Goal: Task Accomplishment & Management: Use online tool/utility

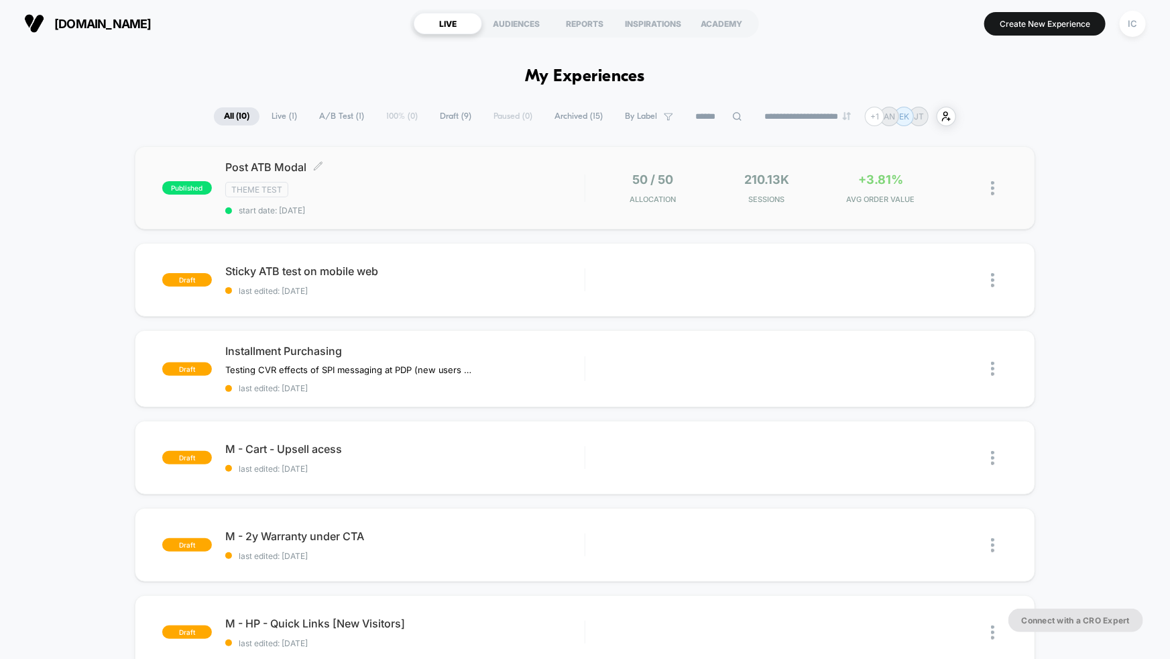
click at [444, 193] on div "Theme Test" at bounding box center [404, 189] width 359 height 15
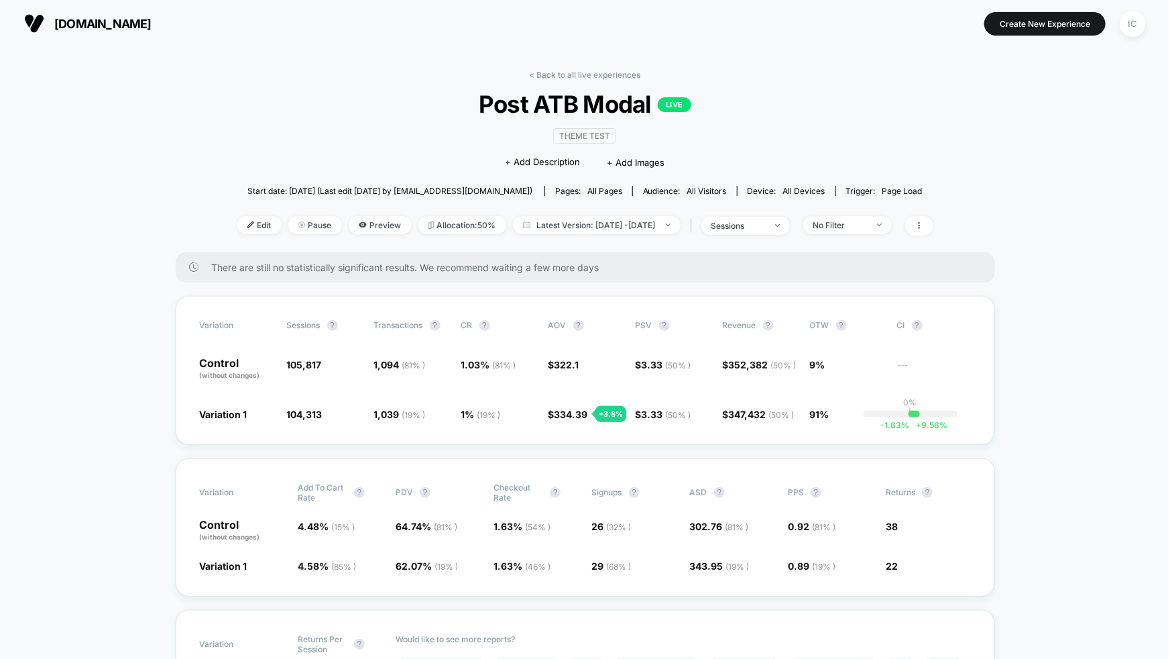
click at [867, 225] on div "No Filter" at bounding box center [840, 225] width 54 height 10
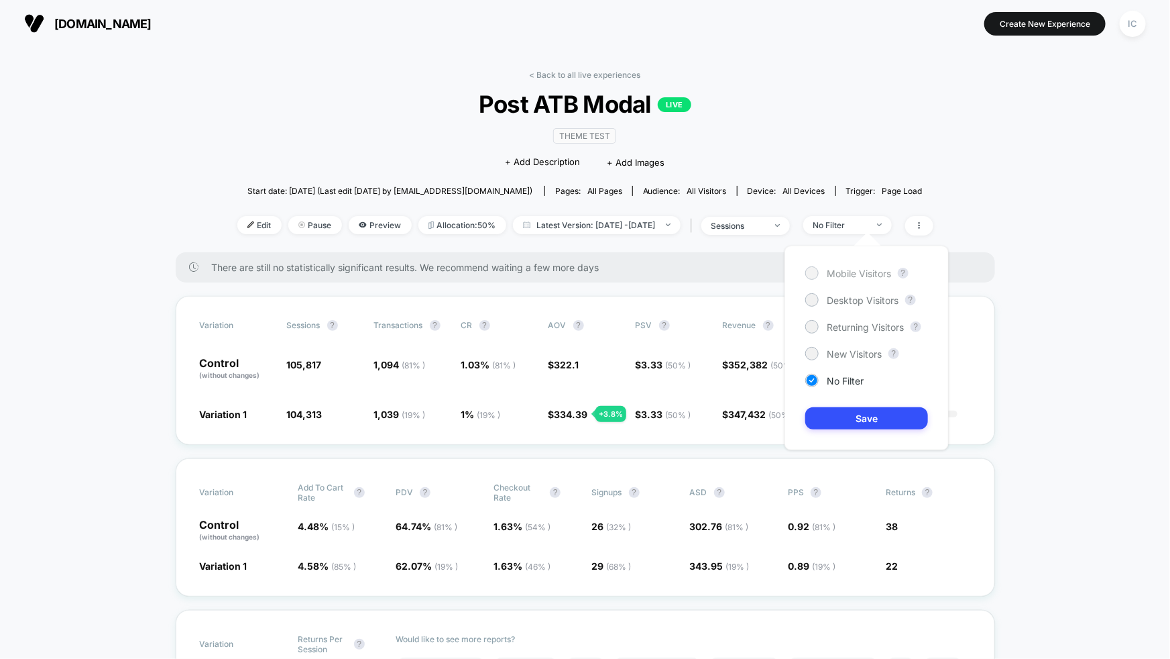
click at [862, 271] on span "Mobile Visitors" at bounding box center [859, 273] width 64 height 11
click at [895, 408] on button "Save" at bounding box center [866, 418] width 123 height 22
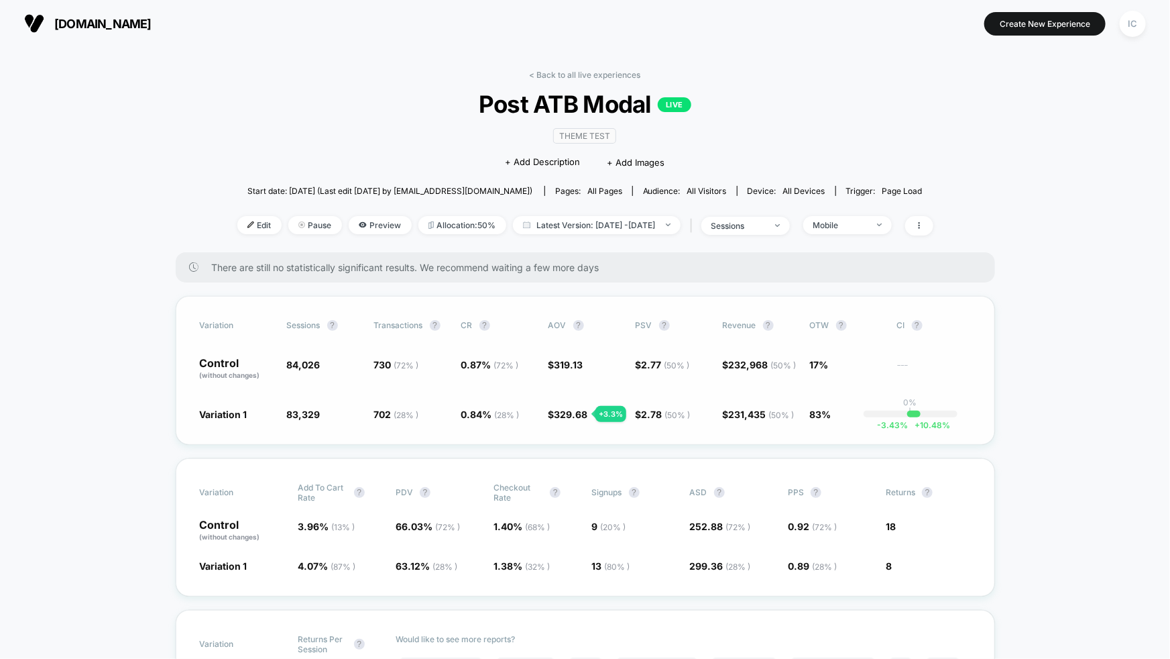
click at [816, 430] on div "Variation Sessions ? Transactions ? CR ? AOV ? PSV ? Revenue ? OTW ? CI ? Contr…" at bounding box center [585, 370] width 819 height 149
click at [867, 226] on div "Mobile" at bounding box center [840, 225] width 54 height 10
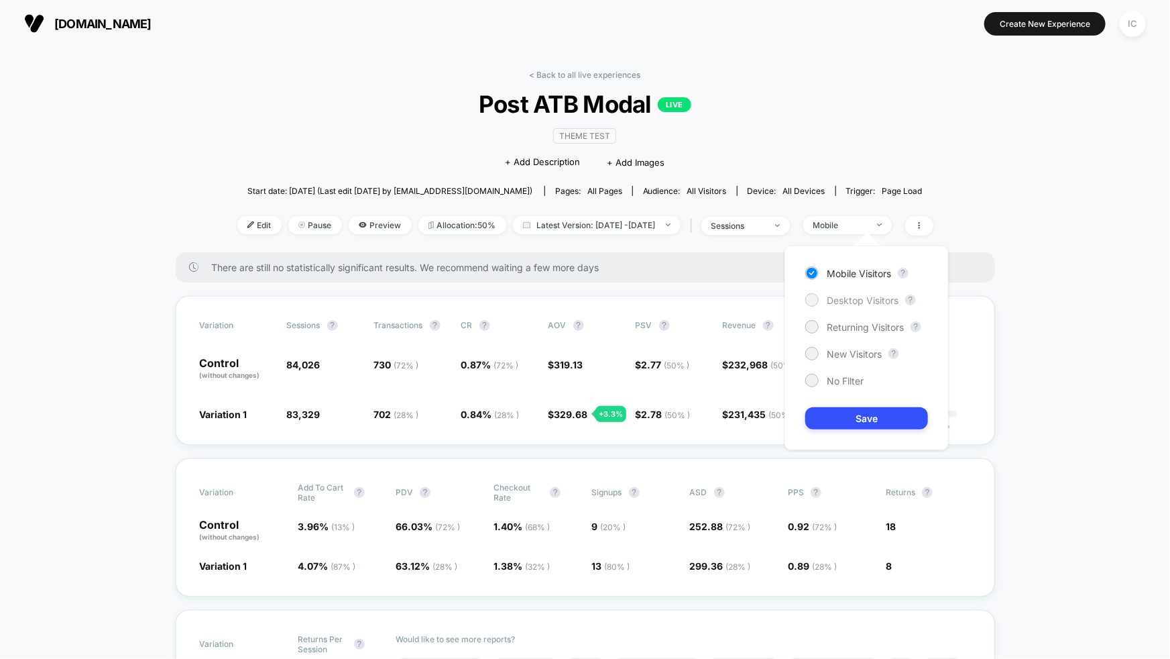
click at [852, 303] on span "Desktop Visitors" at bounding box center [863, 299] width 72 height 11
click at [902, 422] on button "Save" at bounding box center [866, 418] width 123 height 22
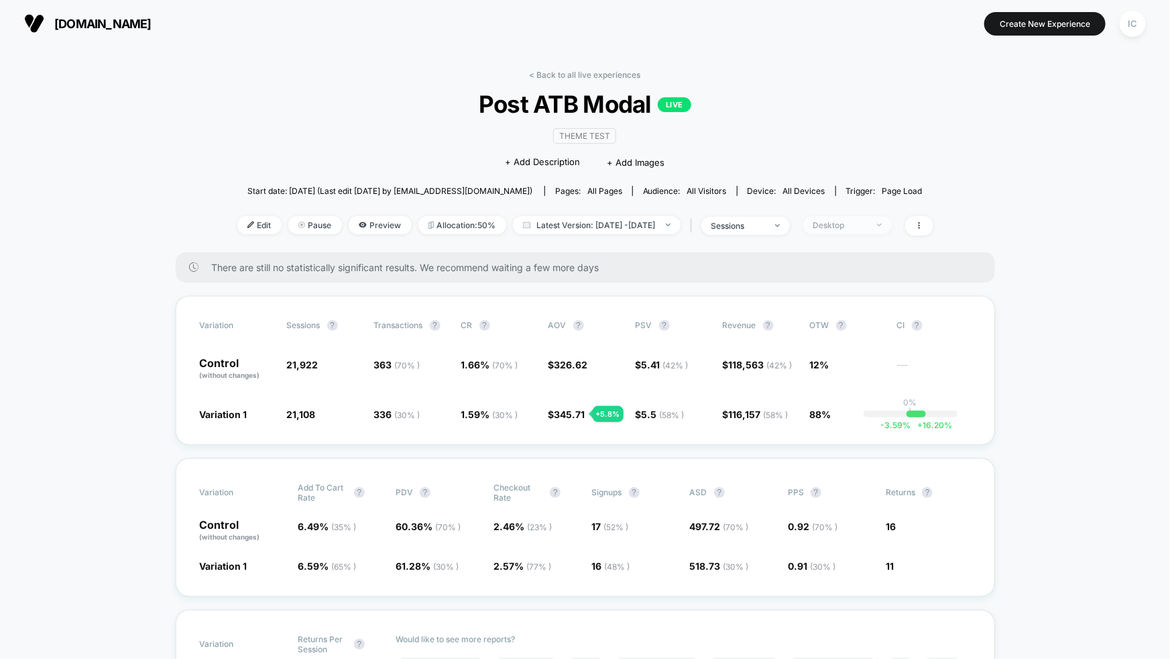
click at [892, 231] on span "Desktop" at bounding box center [847, 225] width 89 height 18
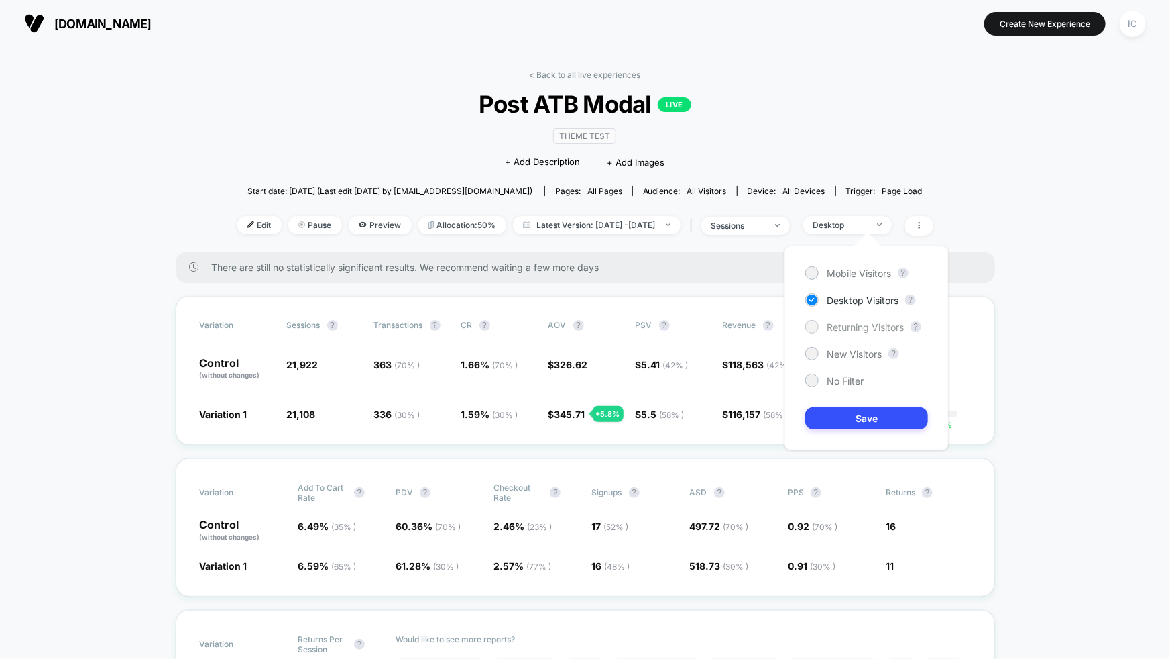
click at [866, 328] on span "Returning Visitors" at bounding box center [865, 326] width 77 height 11
click at [875, 419] on button "Save" at bounding box center [866, 418] width 123 height 22
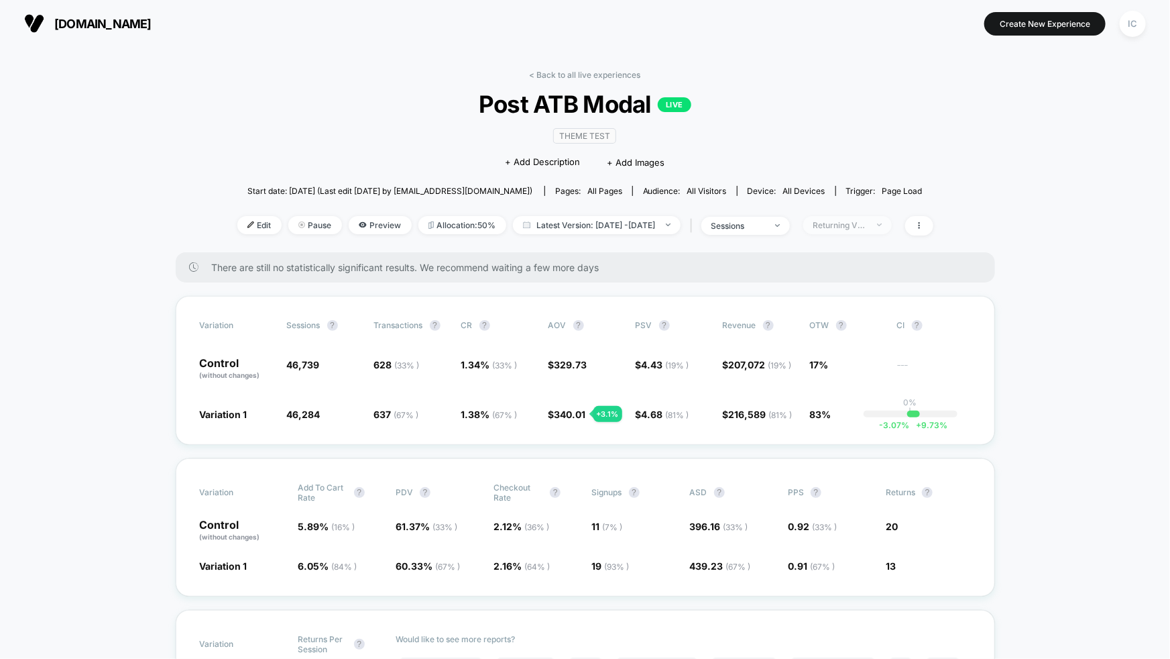
click at [867, 226] on div "Returning Visitors" at bounding box center [840, 225] width 54 height 10
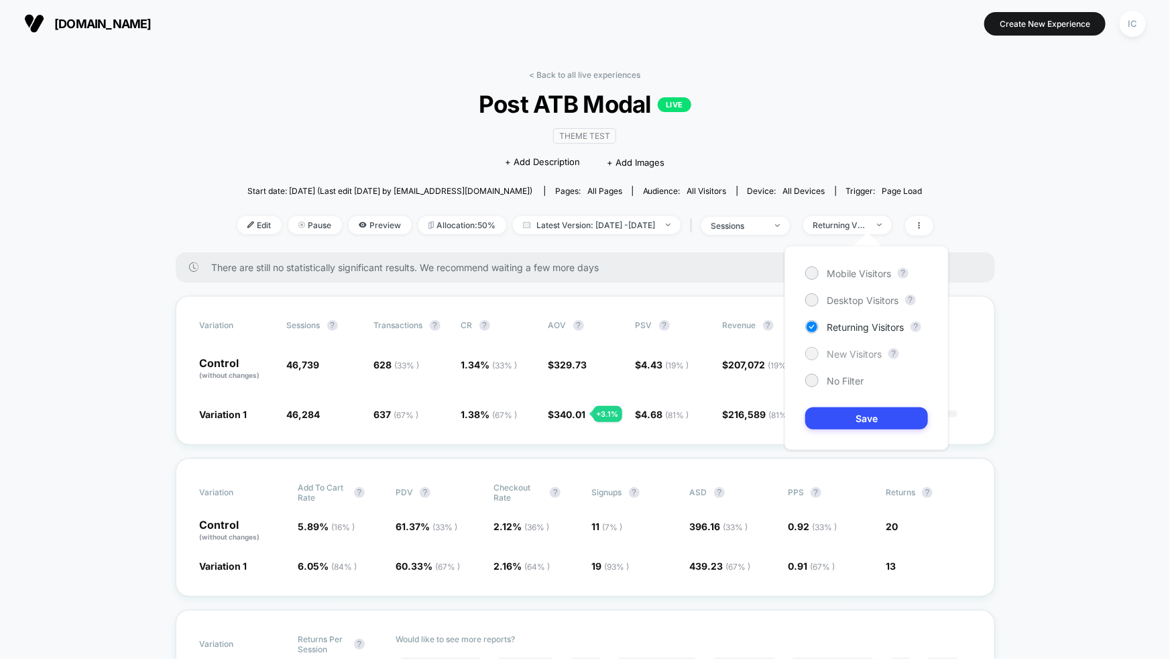
click at [840, 353] on span "New Visitors" at bounding box center [854, 353] width 55 height 11
click at [866, 424] on button "Save" at bounding box center [866, 418] width 123 height 22
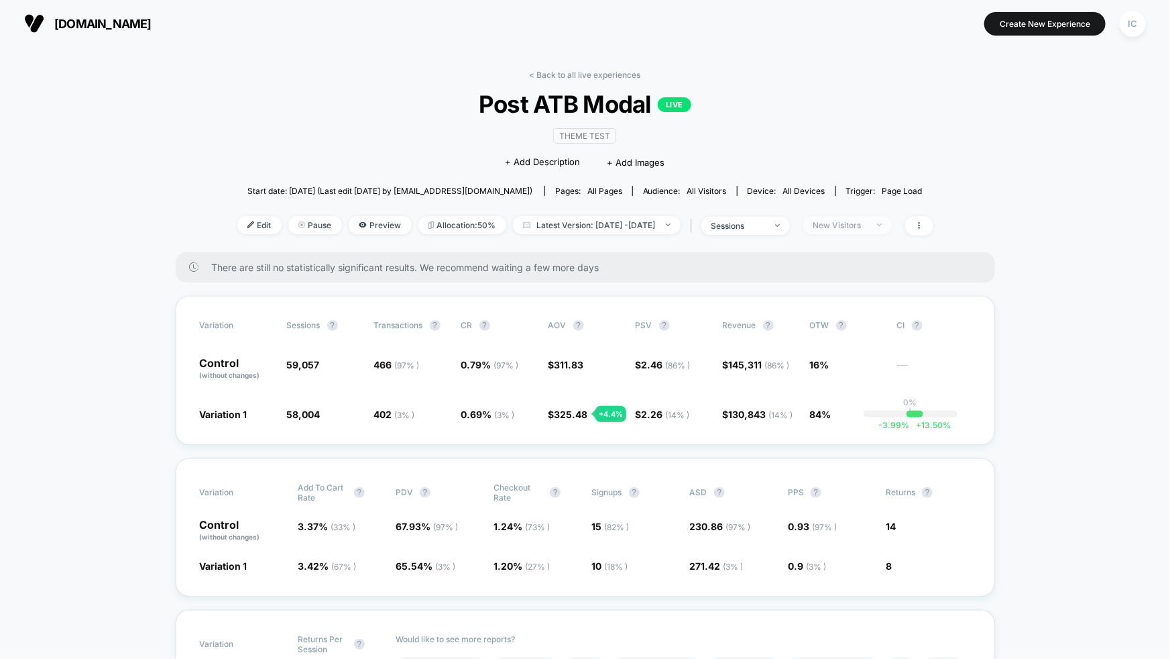
click at [867, 222] on div "New Visitors" at bounding box center [840, 225] width 54 height 10
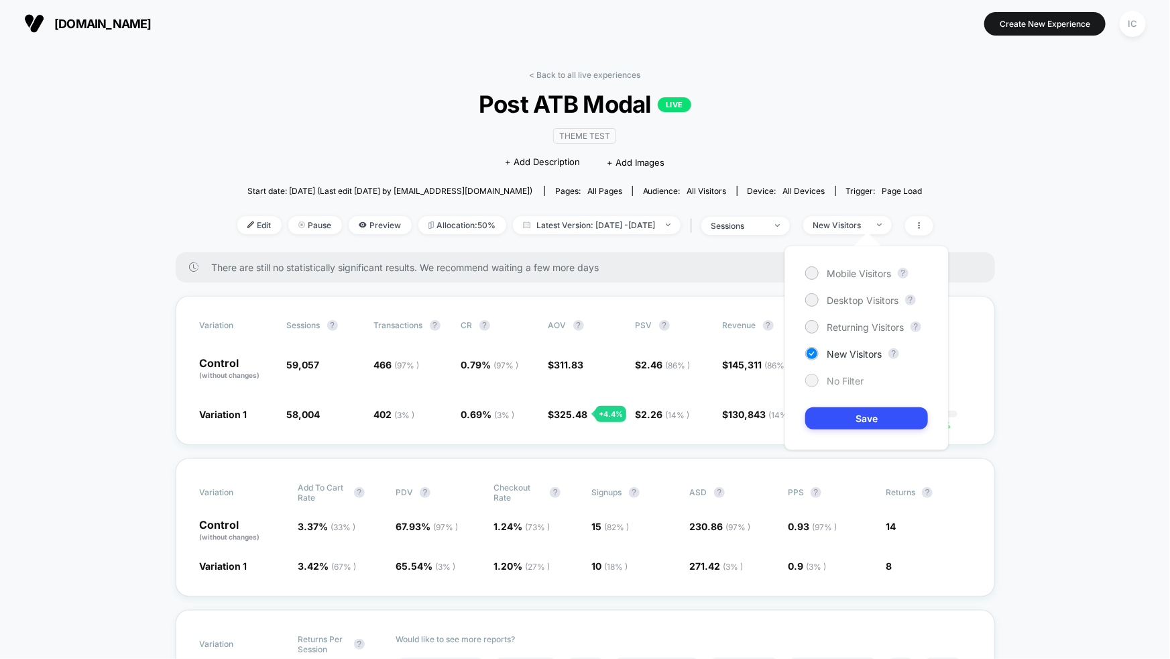
click at [849, 376] on span "No Filter" at bounding box center [845, 380] width 37 height 11
click at [864, 412] on button "Save" at bounding box center [866, 418] width 123 height 22
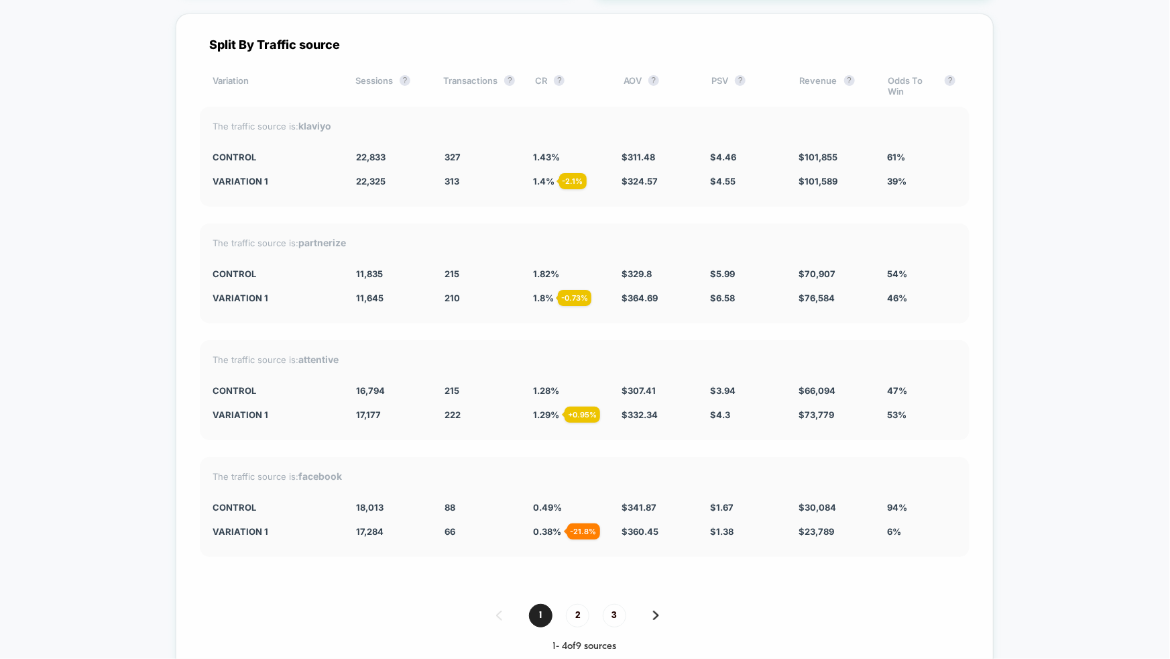
scroll to position [5181, 0]
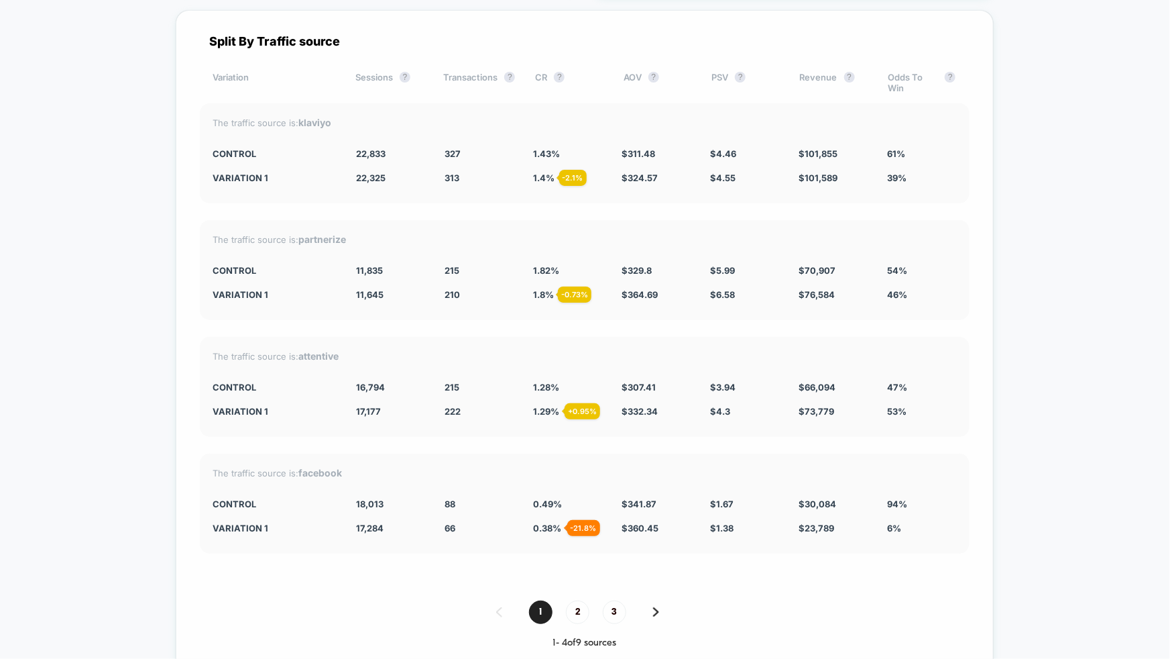
click at [653, 607] on img at bounding box center [656, 611] width 6 height 9
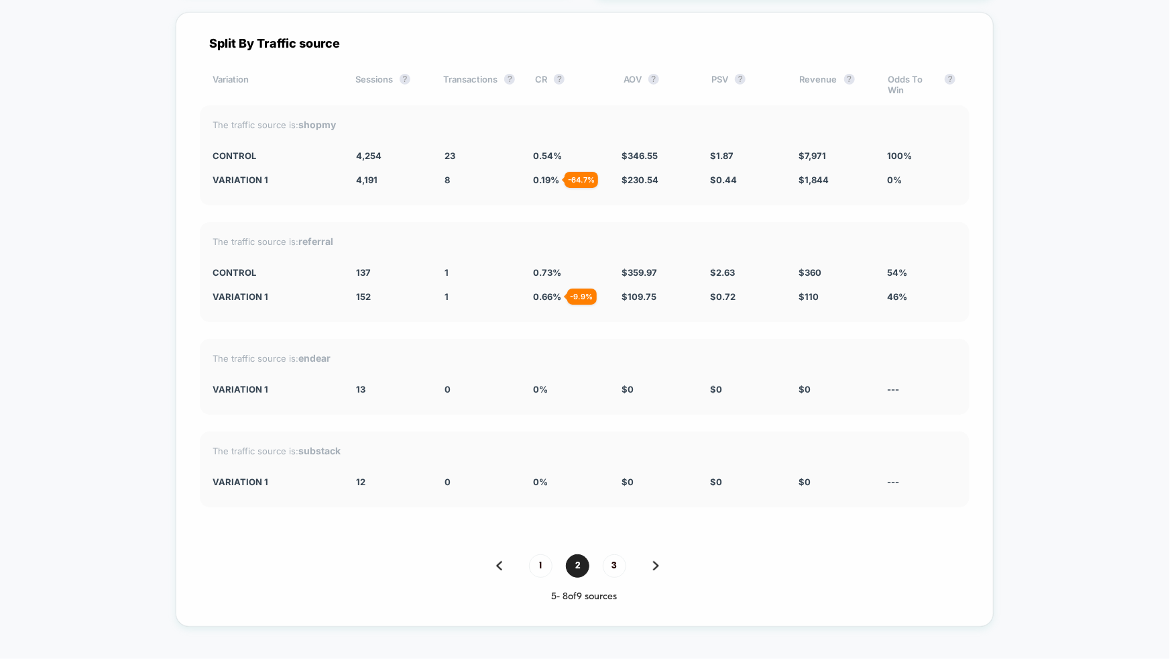
scroll to position [5178, 0]
click at [643, 555] on div "1 2 3" at bounding box center [585, 566] width 770 height 23
click at [653, 561] on img at bounding box center [656, 565] width 6 height 9
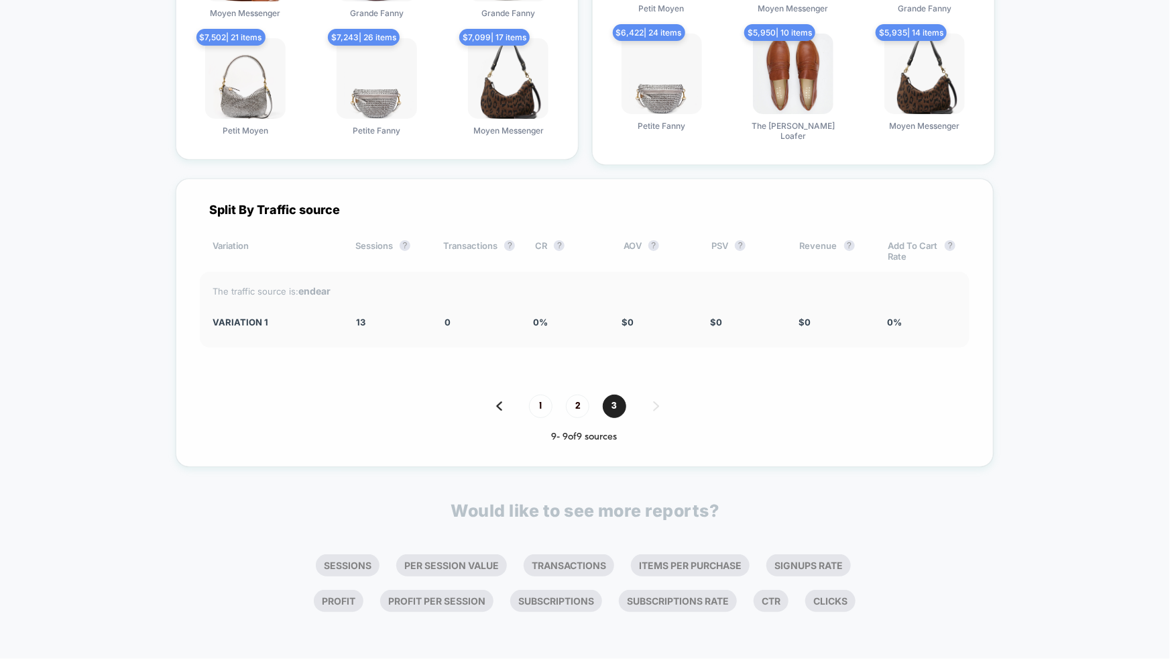
scroll to position [4997, 0]
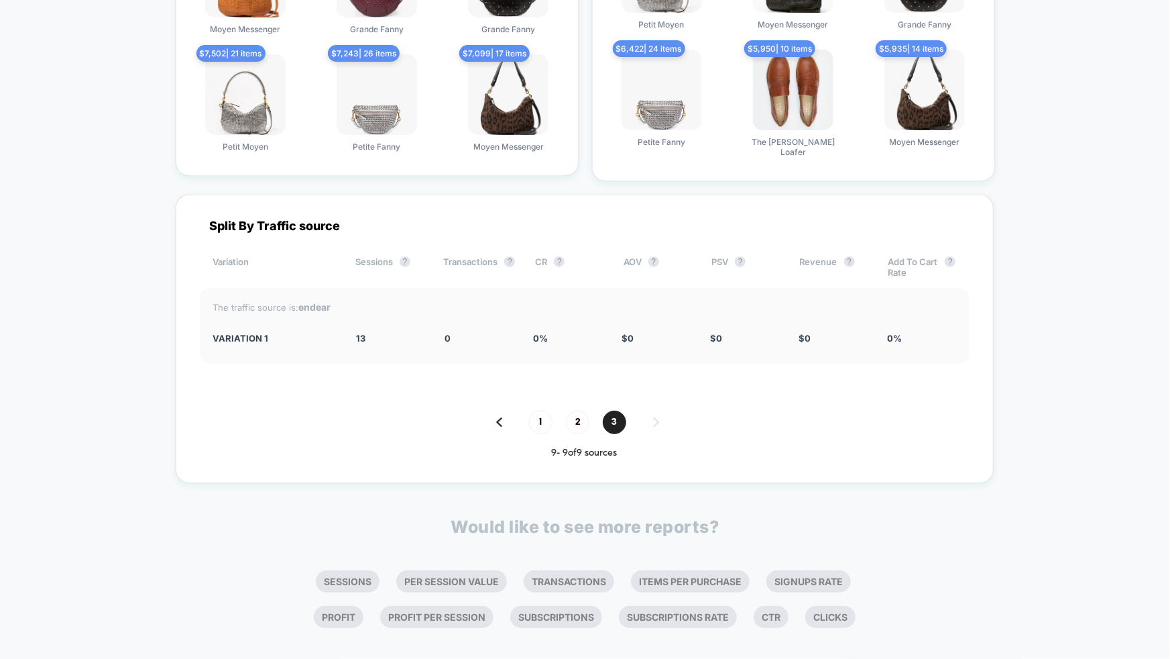
click at [486, 410] on div "1 2 3" at bounding box center [585, 421] width 770 height 23
click at [496, 417] on img at bounding box center [499, 421] width 6 height 9
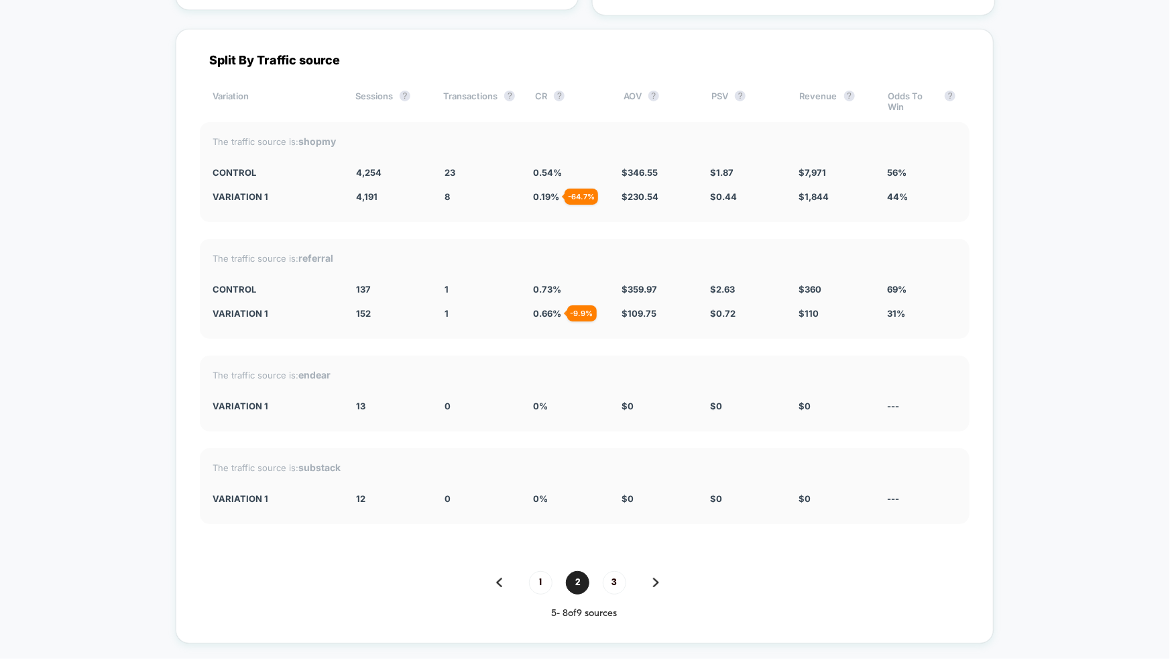
scroll to position [5156, 0]
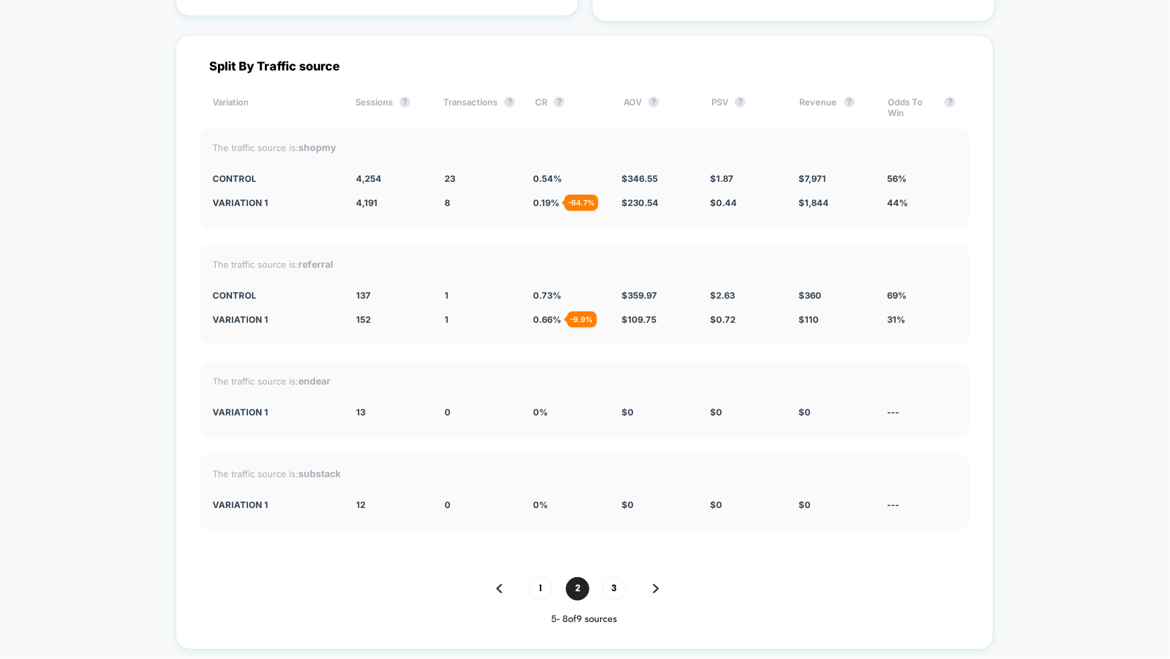
click at [496, 583] on img at bounding box center [499, 587] width 6 height 9
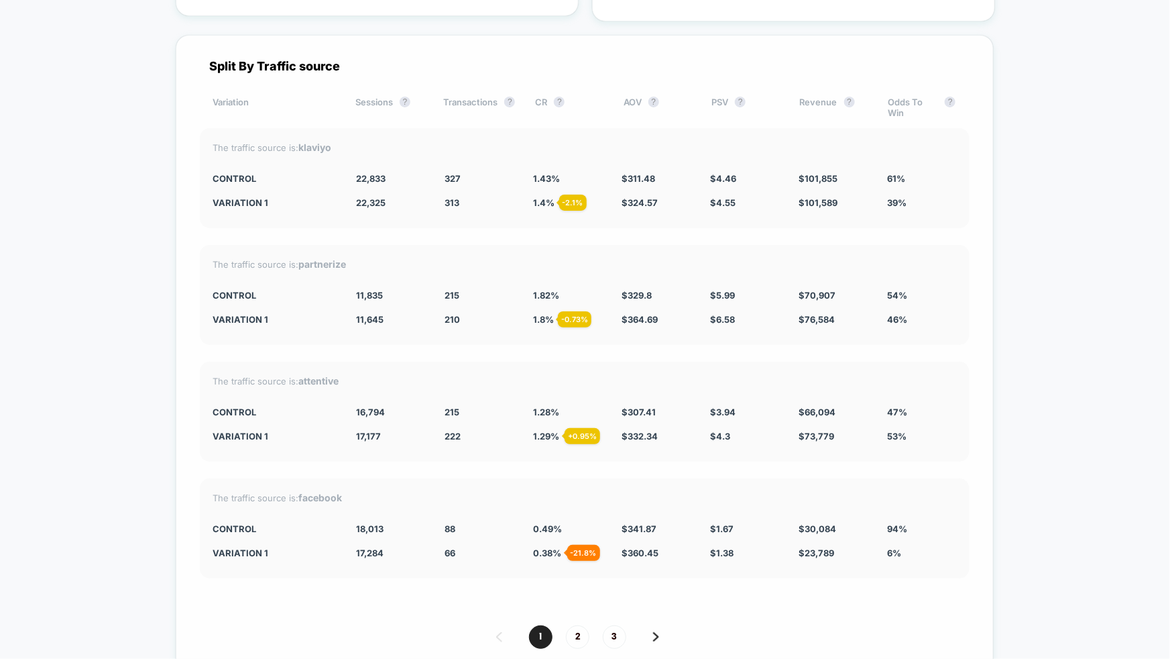
click at [388, 97] on div "Sessions ?" at bounding box center [389, 107] width 68 height 21
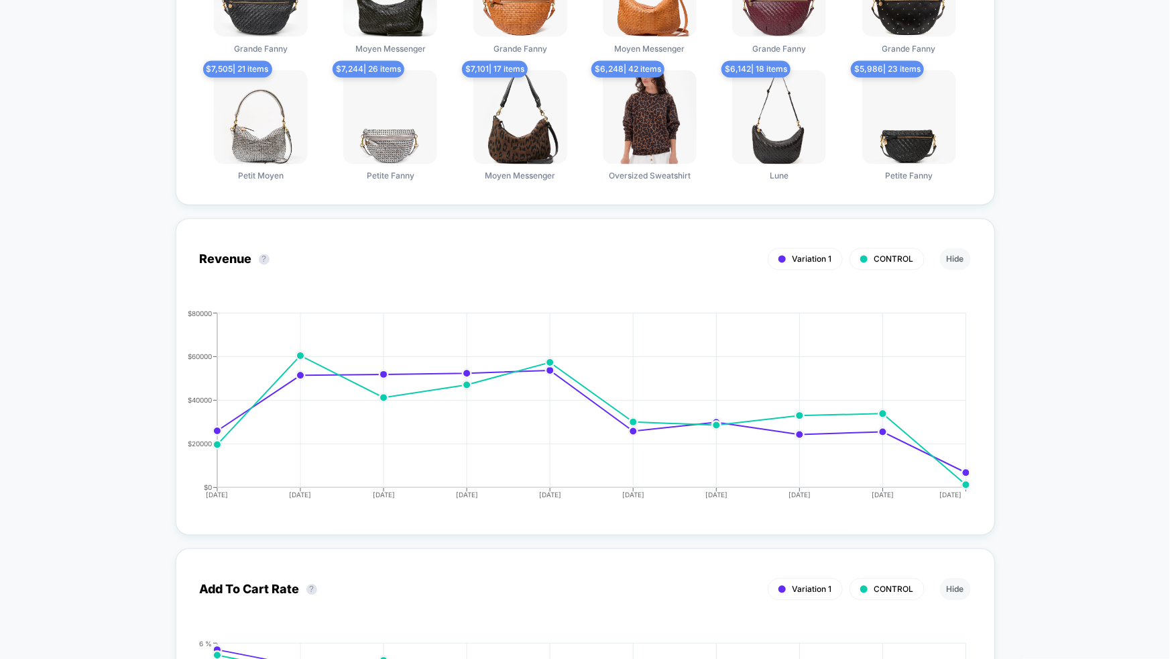
scroll to position [0, 0]
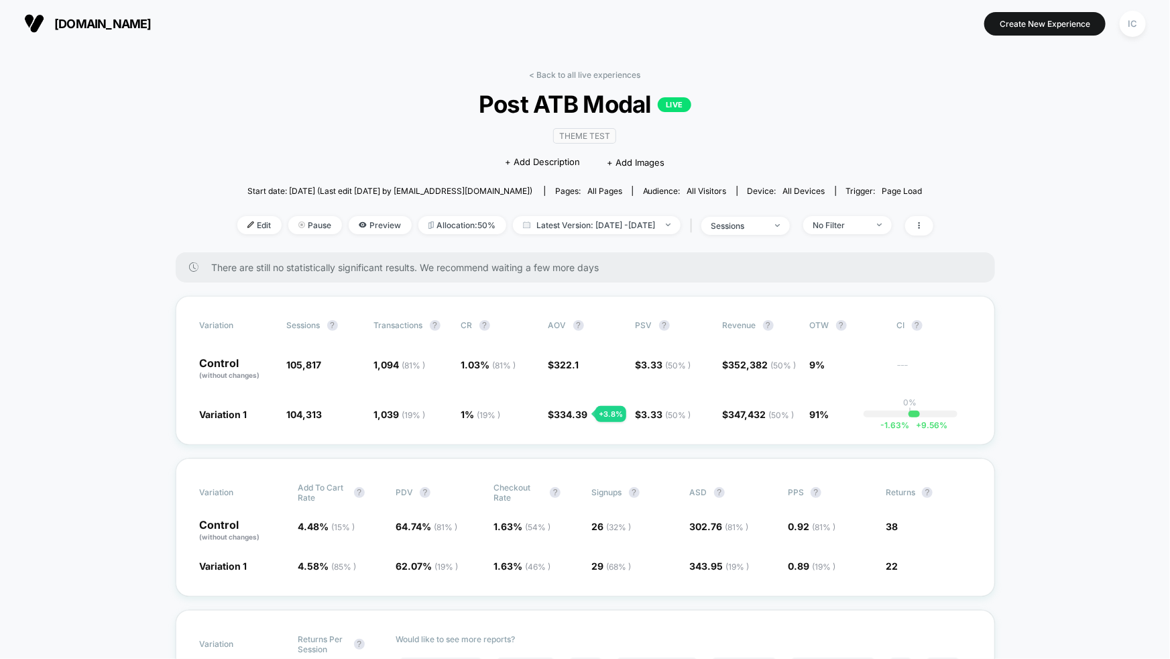
click at [775, 229] on span "sessions" at bounding box center [745, 226] width 89 height 18
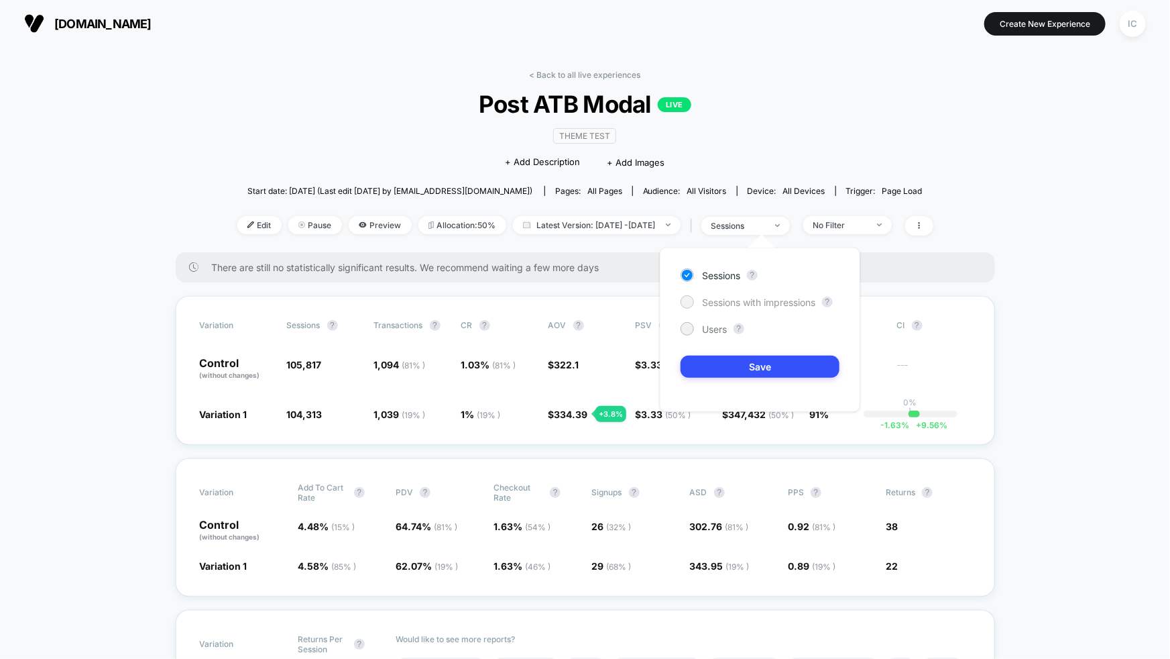
click at [796, 300] on span "Sessions with impressions" at bounding box center [758, 301] width 113 height 11
click at [799, 374] on button "Save" at bounding box center [760, 366] width 159 height 22
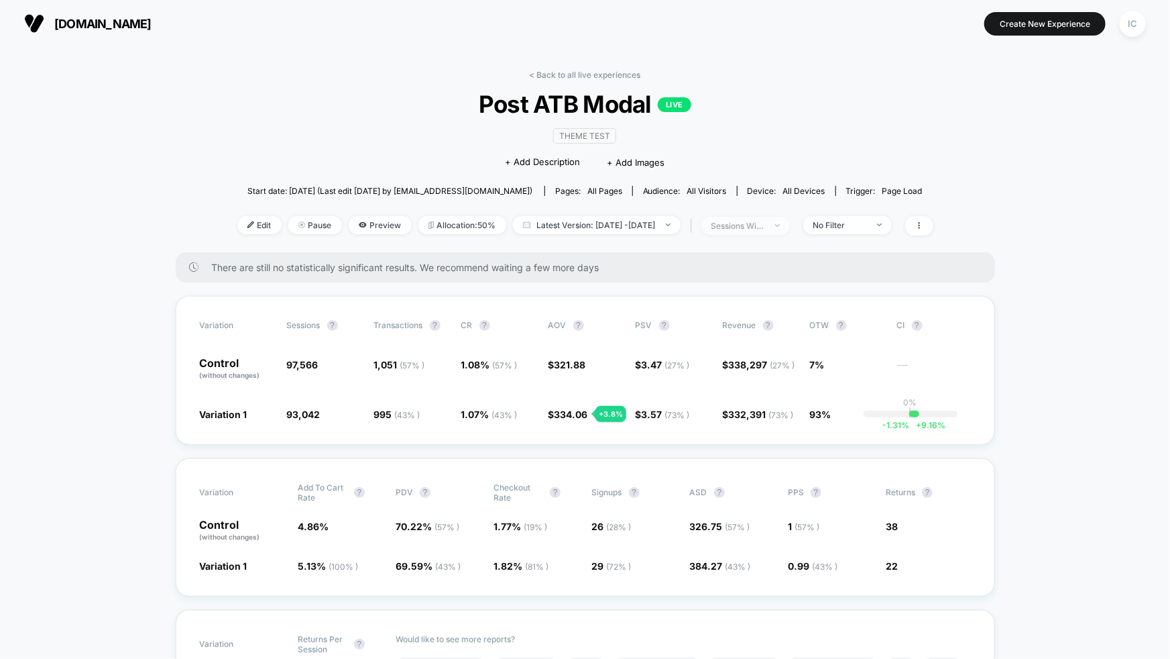
click at [789, 229] on span "sessions with impression" at bounding box center [745, 226] width 89 height 18
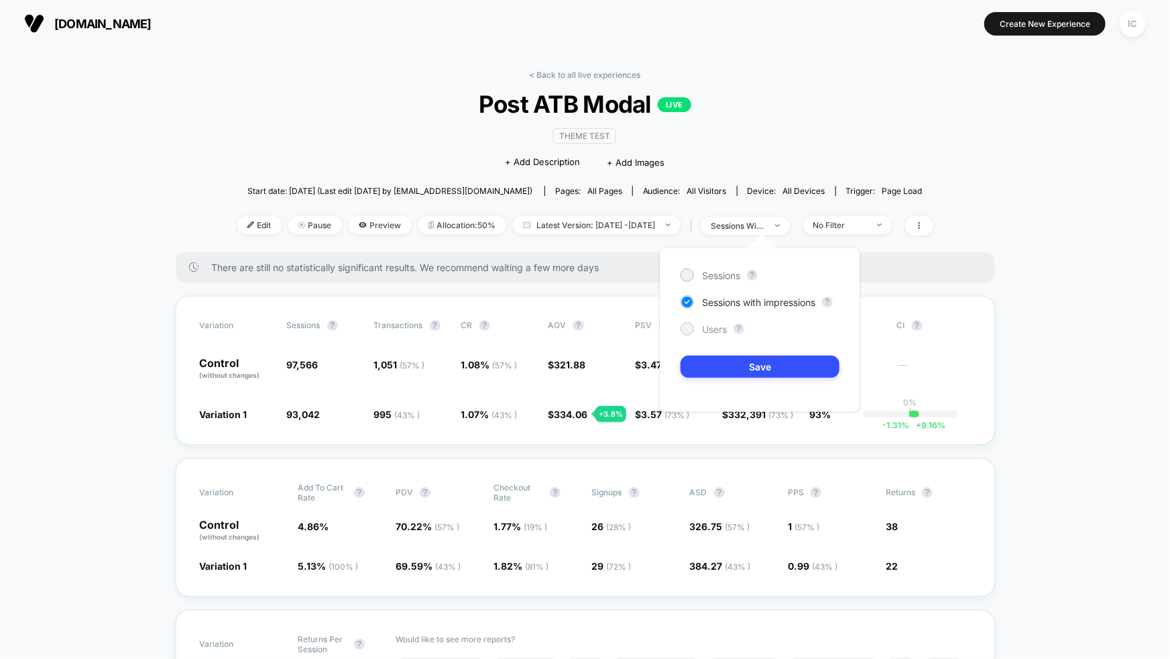
click at [716, 331] on span "Users" at bounding box center [714, 328] width 25 height 11
click at [740, 358] on button "Save" at bounding box center [760, 366] width 159 height 22
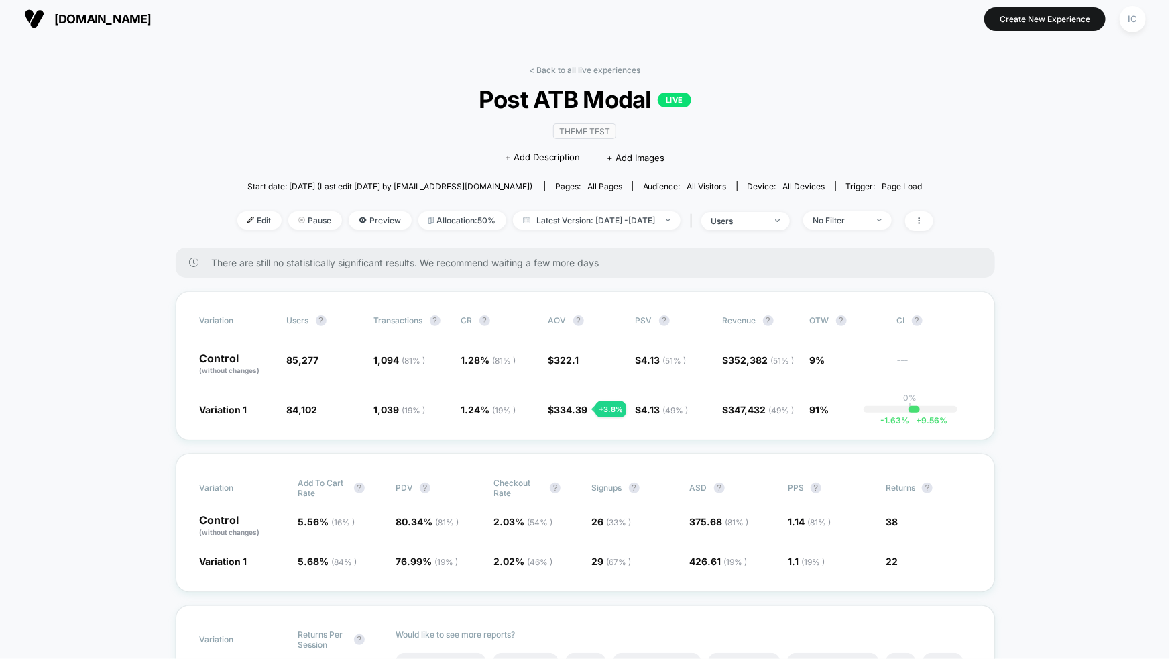
scroll to position [7, 0]
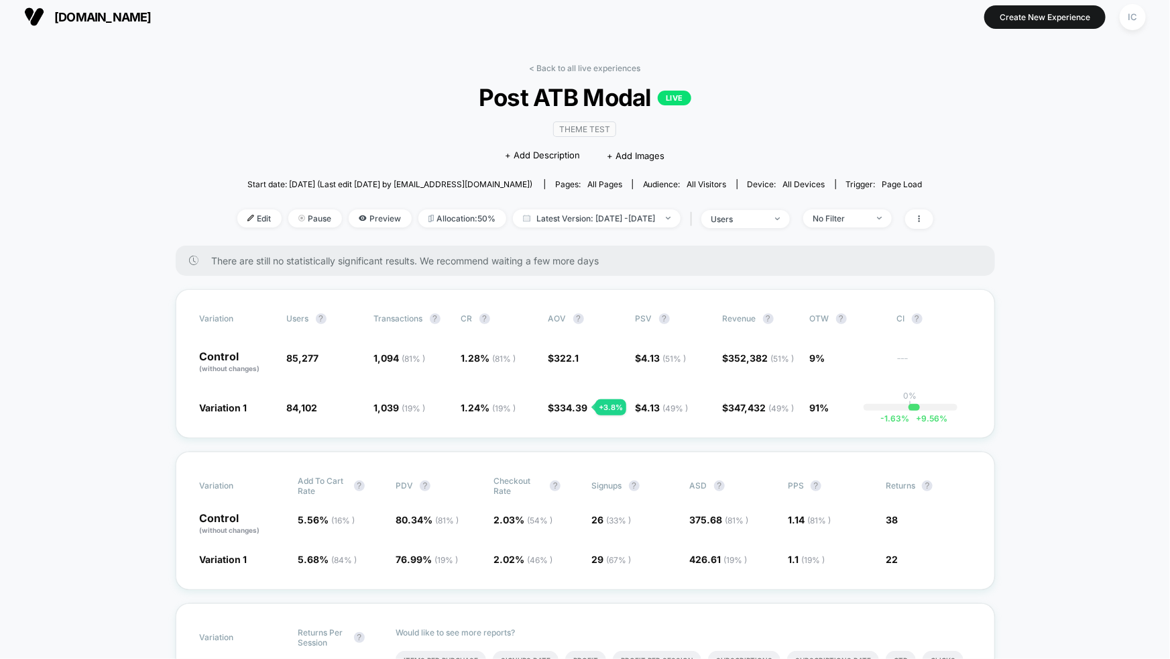
click at [793, 227] on div "< Back to all live experiences Post ATB Modal LIVE Theme Test Click to edit exp…" at bounding box center [585, 154] width 696 height 182
click at [790, 222] on span "users" at bounding box center [745, 219] width 89 height 18
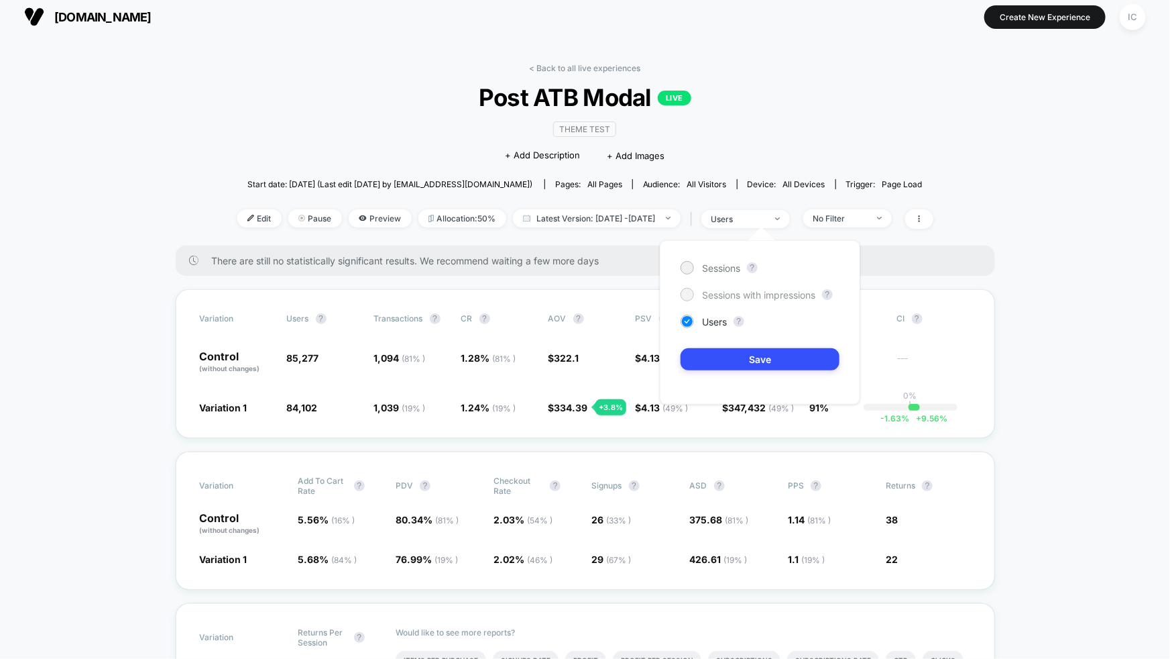
click at [691, 292] on div at bounding box center [687, 294] width 10 height 10
click at [751, 362] on button "Save" at bounding box center [760, 359] width 159 height 22
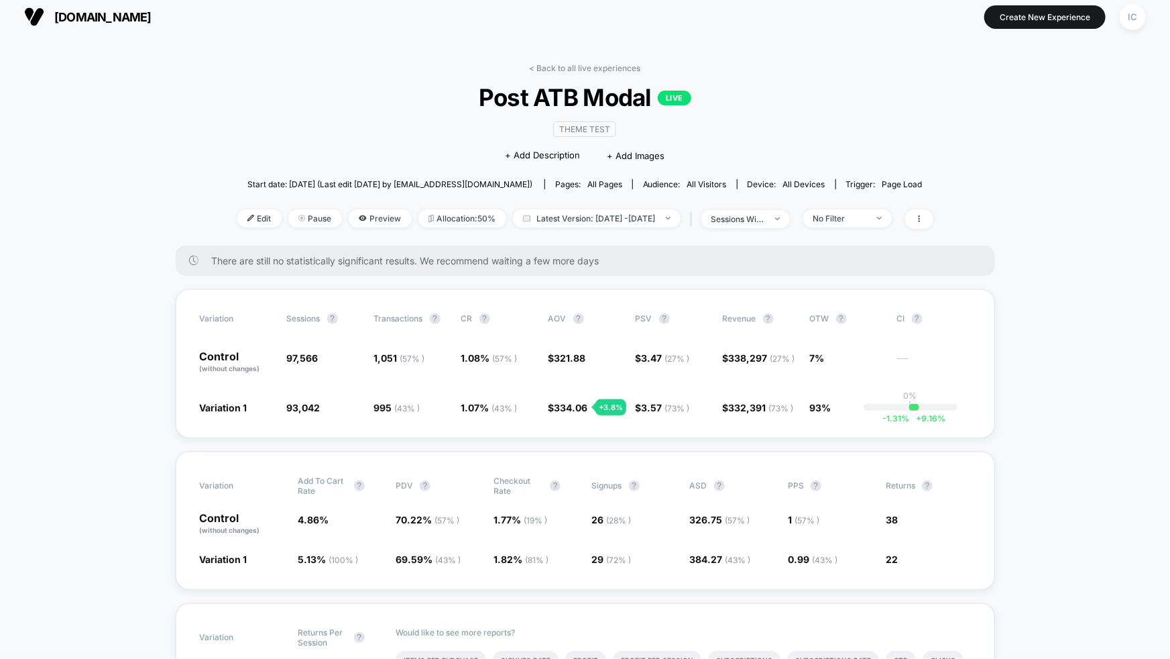
click at [795, 226] on div "< Back to all live experiences Post ATB Modal LIVE Theme Test Click to edit exp…" at bounding box center [585, 154] width 696 height 182
click at [790, 225] on span "sessions with impression" at bounding box center [745, 219] width 89 height 18
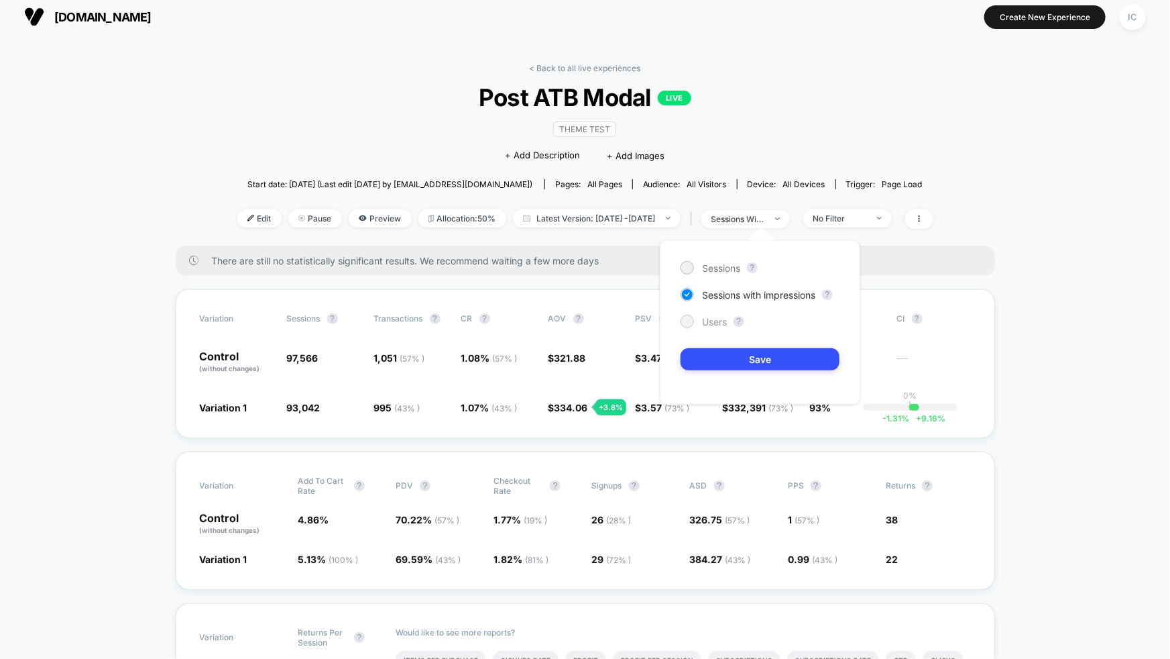
click at [712, 317] on span "Users" at bounding box center [714, 321] width 25 height 11
click at [746, 358] on button "Save" at bounding box center [760, 359] width 159 height 22
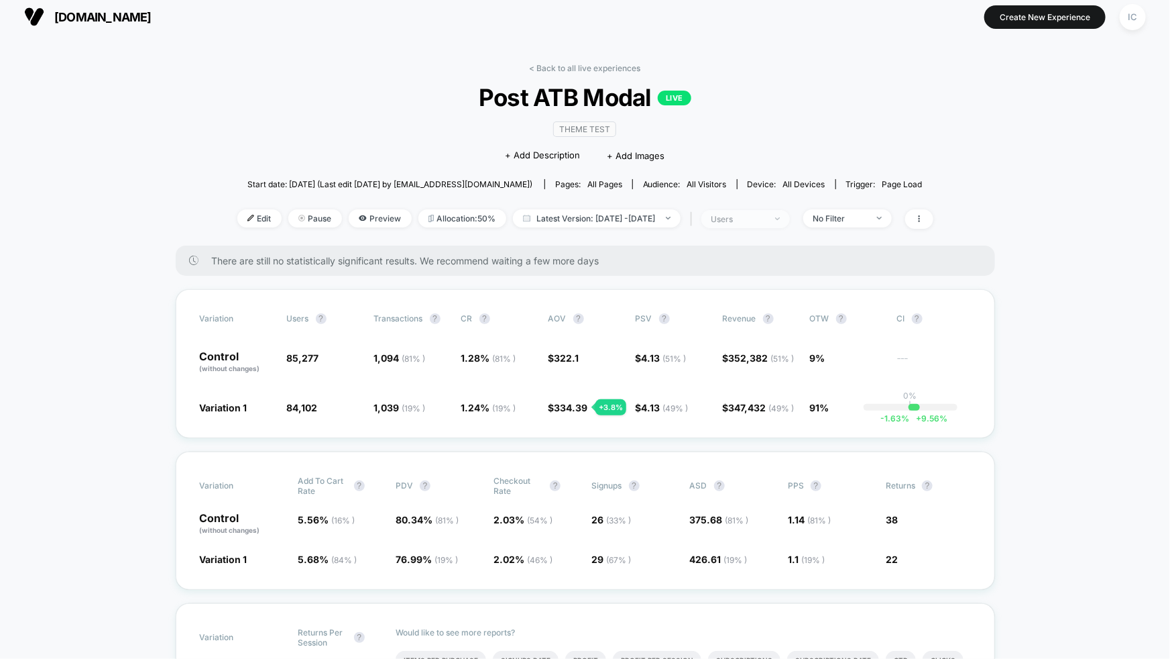
click at [765, 217] on div "users" at bounding box center [739, 219] width 54 height 10
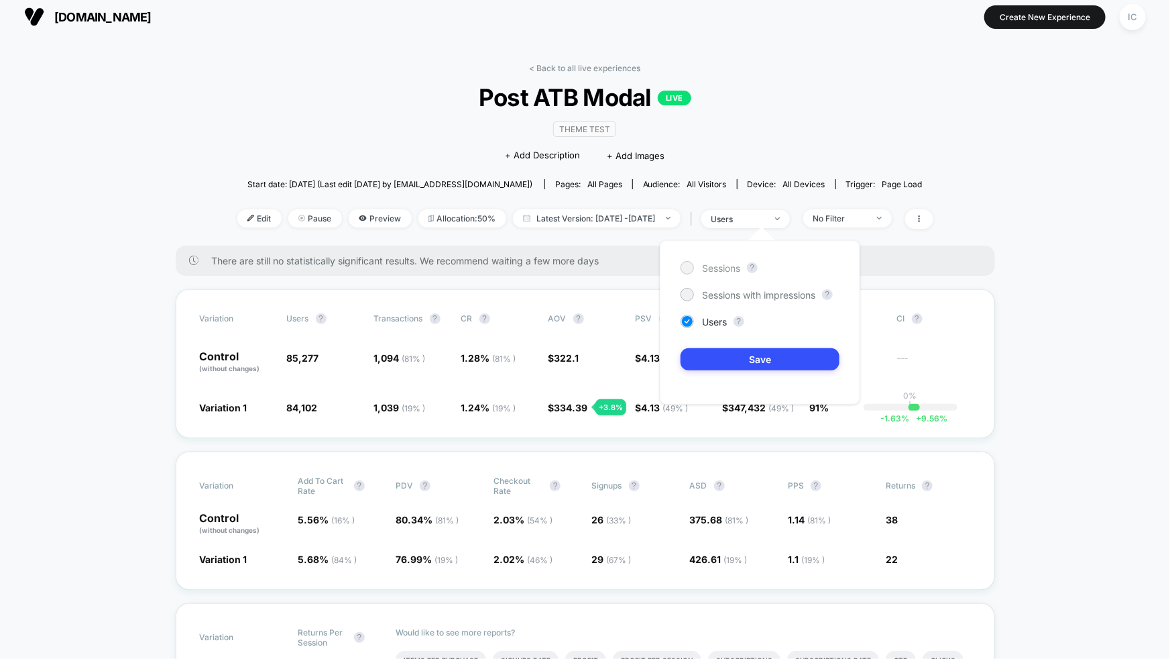
click at [705, 267] on span "Sessions" at bounding box center [721, 267] width 38 height 11
click at [769, 355] on button "Save" at bounding box center [760, 359] width 159 height 22
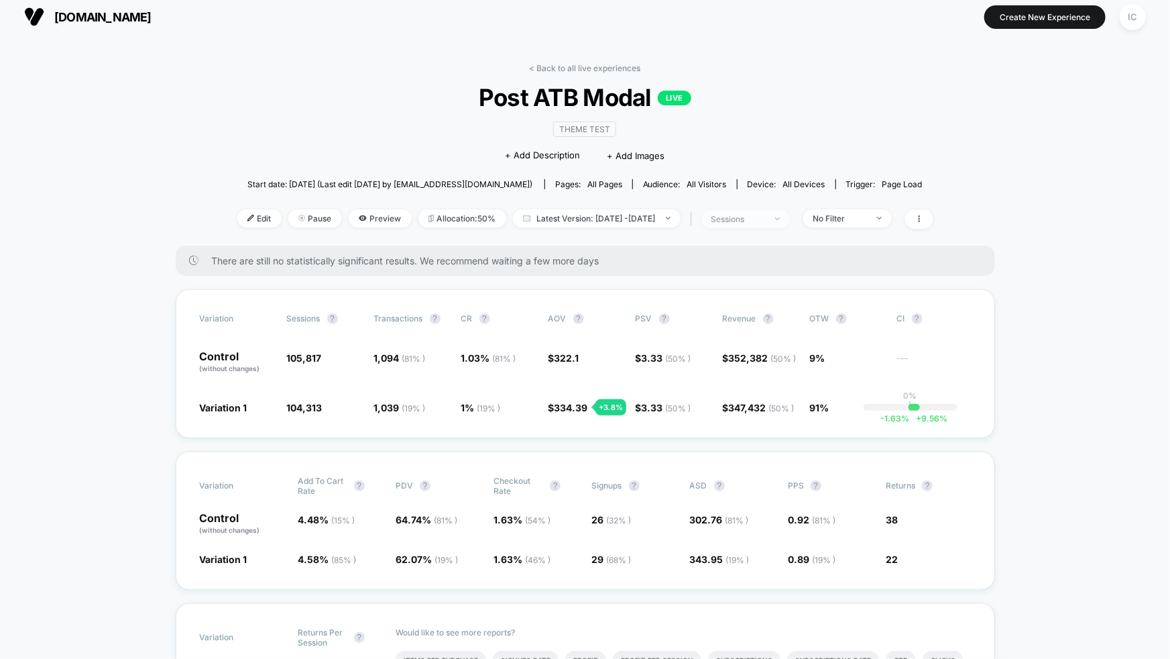
click at [790, 218] on span "sessions" at bounding box center [745, 219] width 89 height 18
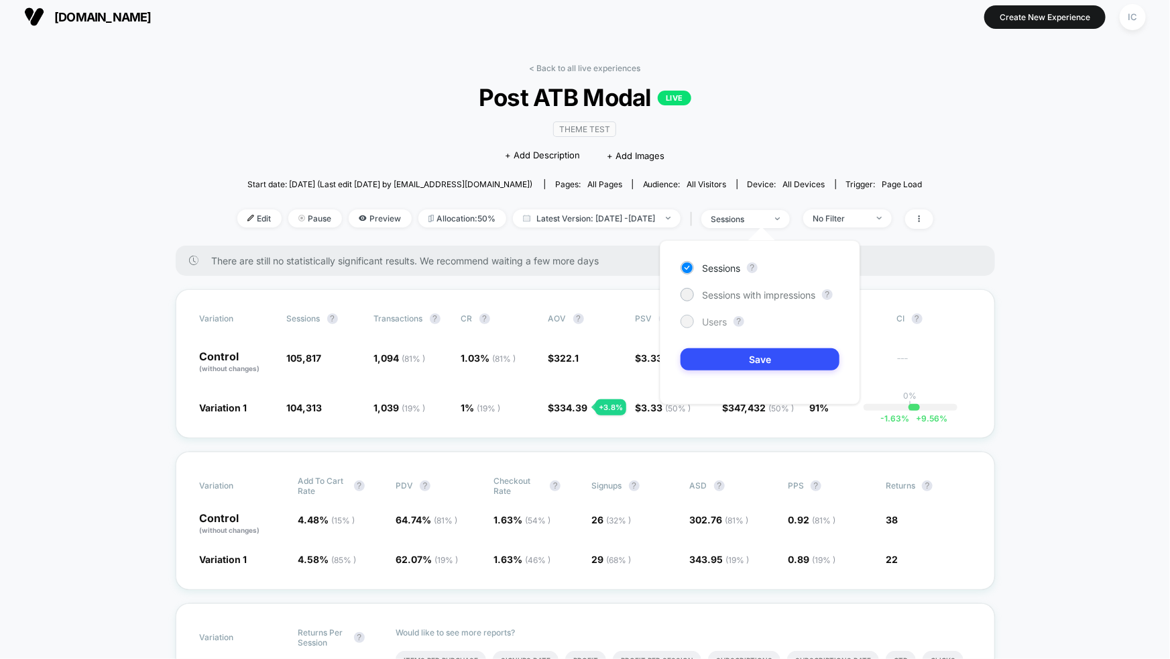
click at [702, 323] on span "Users" at bounding box center [714, 321] width 25 height 11
click at [740, 357] on button "Save" at bounding box center [760, 359] width 159 height 22
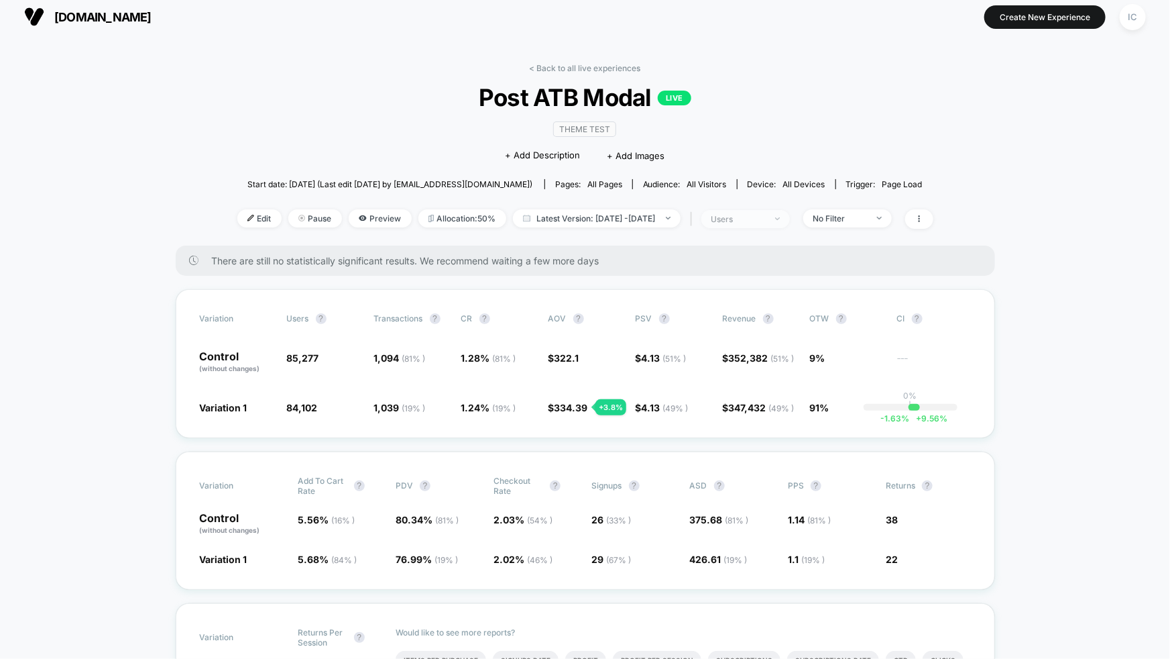
click at [765, 219] on div "users" at bounding box center [739, 219] width 54 height 10
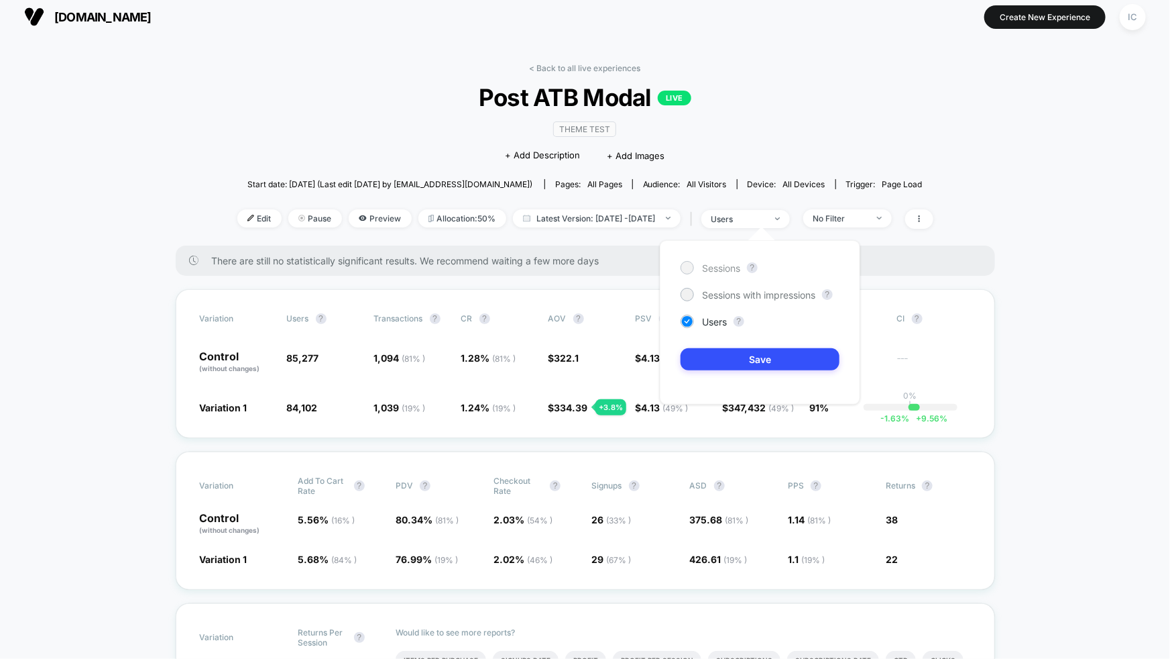
click at [720, 268] on span "Sessions" at bounding box center [721, 267] width 38 height 11
click at [724, 365] on button "Save" at bounding box center [760, 359] width 159 height 22
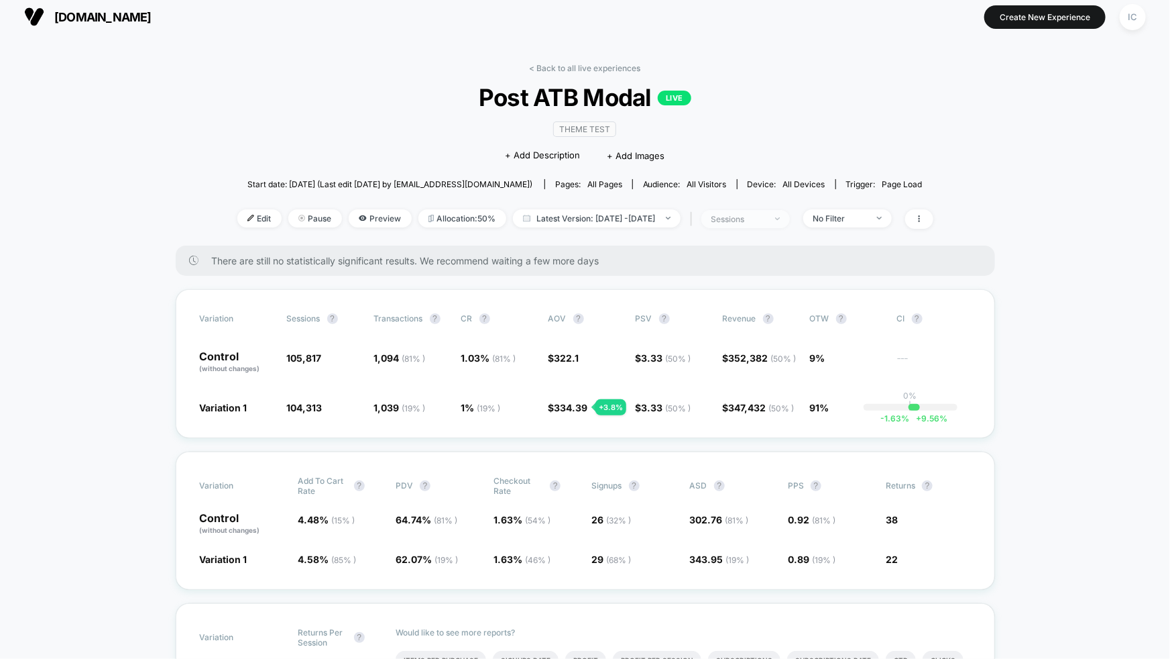
click at [765, 219] on div "sessions" at bounding box center [739, 219] width 54 height 10
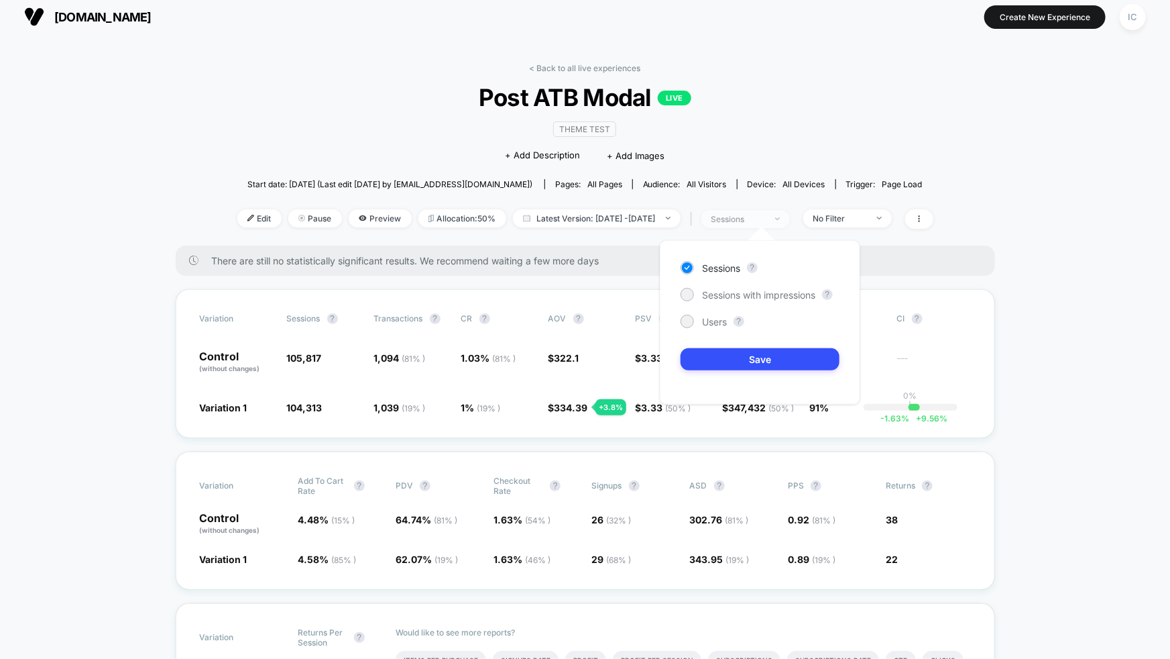
click at [765, 219] on div "sessions" at bounding box center [739, 219] width 54 height 10
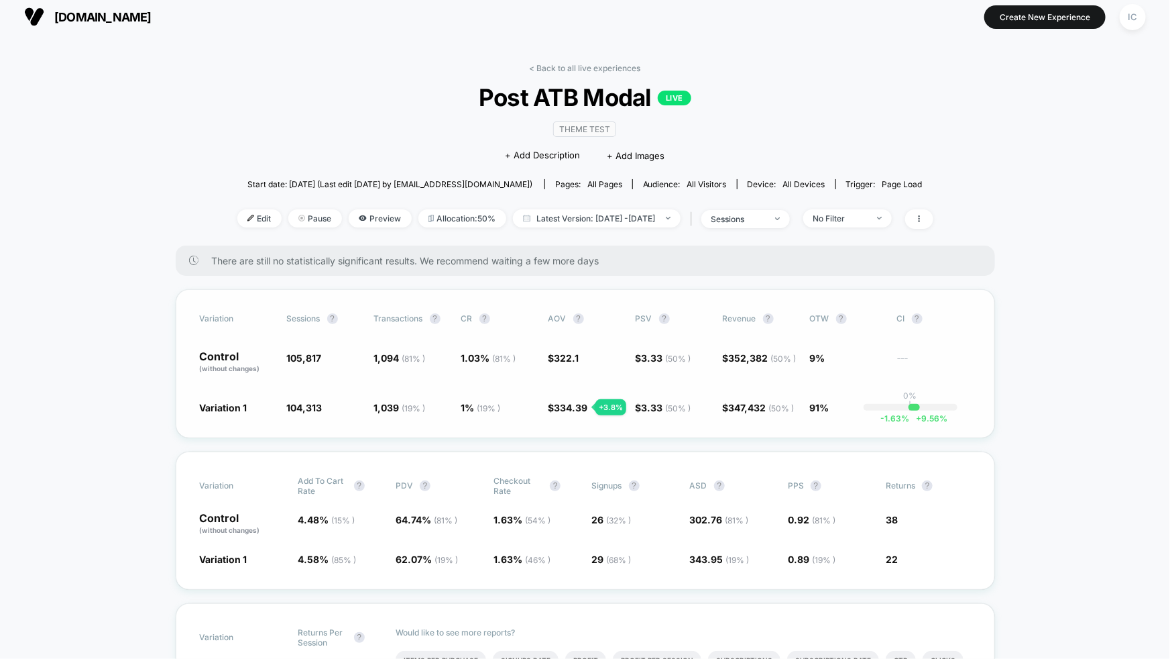
click at [477, 426] on div "Variation Sessions ? Transactions ? CR ? AOV ? PSV ? Revenue ? OTW ? CI ? Contr…" at bounding box center [585, 363] width 819 height 149
click at [892, 213] on span "No Filter" at bounding box center [847, 218] width 89 height 18
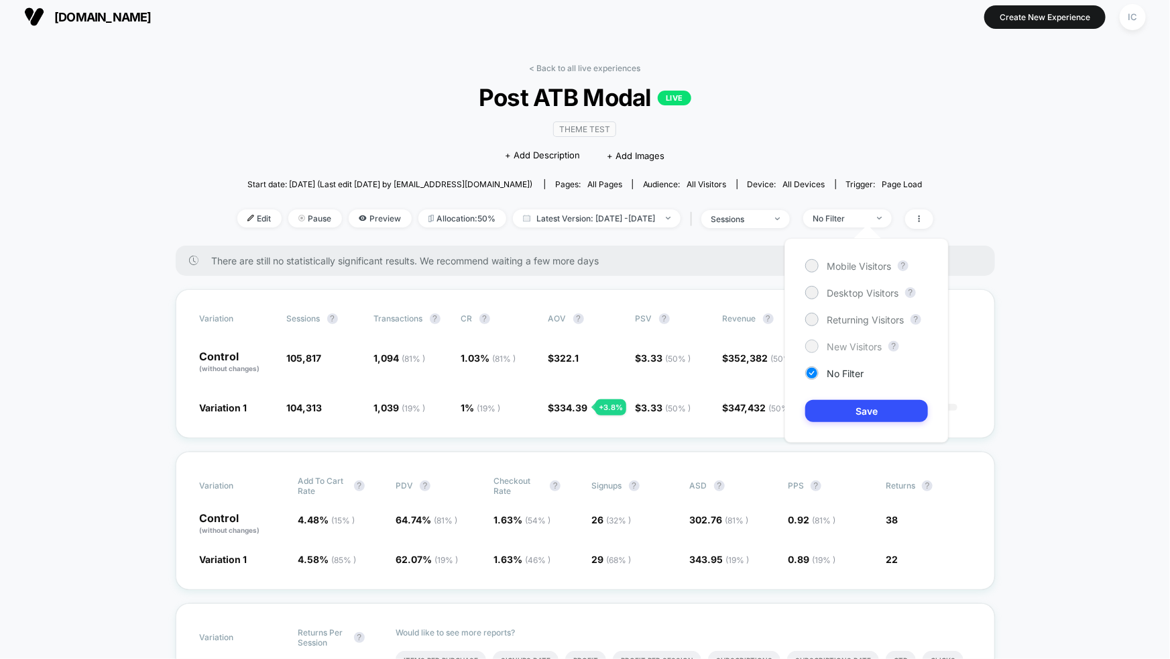
click at [852, 350] on span "New Visitors" at bounding box center [854, 346] width 55 height 11
click at [858, 408] on button "Save" at bounding box center [866, 411] width 123 height 22
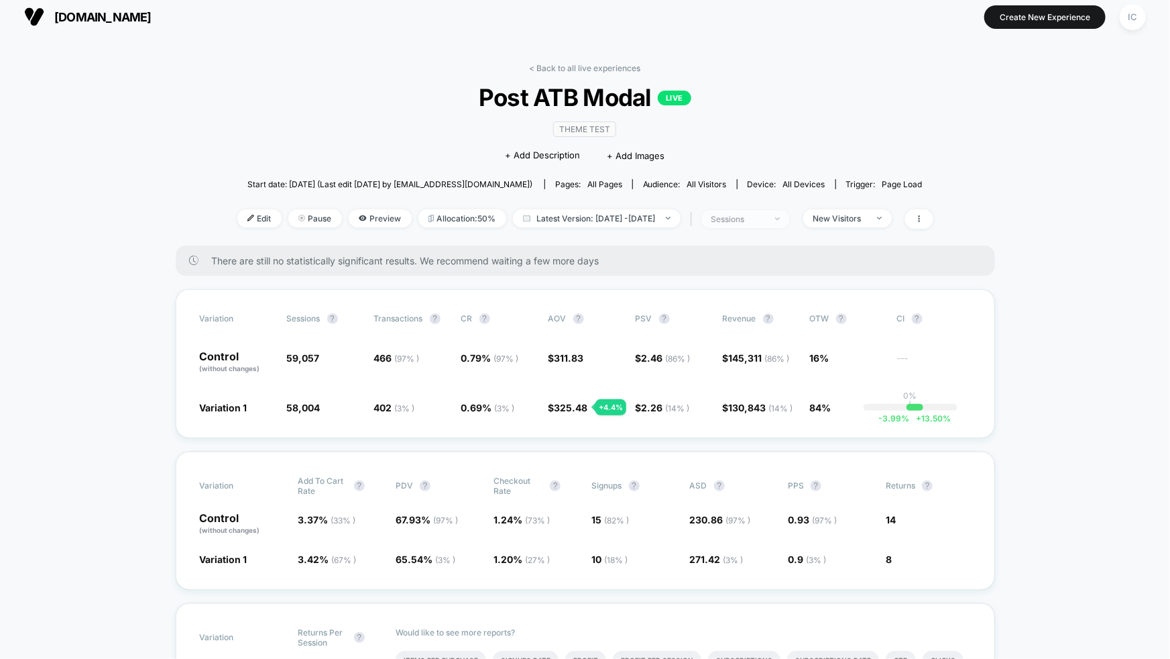
click at [765, 221] on div "sessions" at bounding box center [739, 219] width 54 height 10
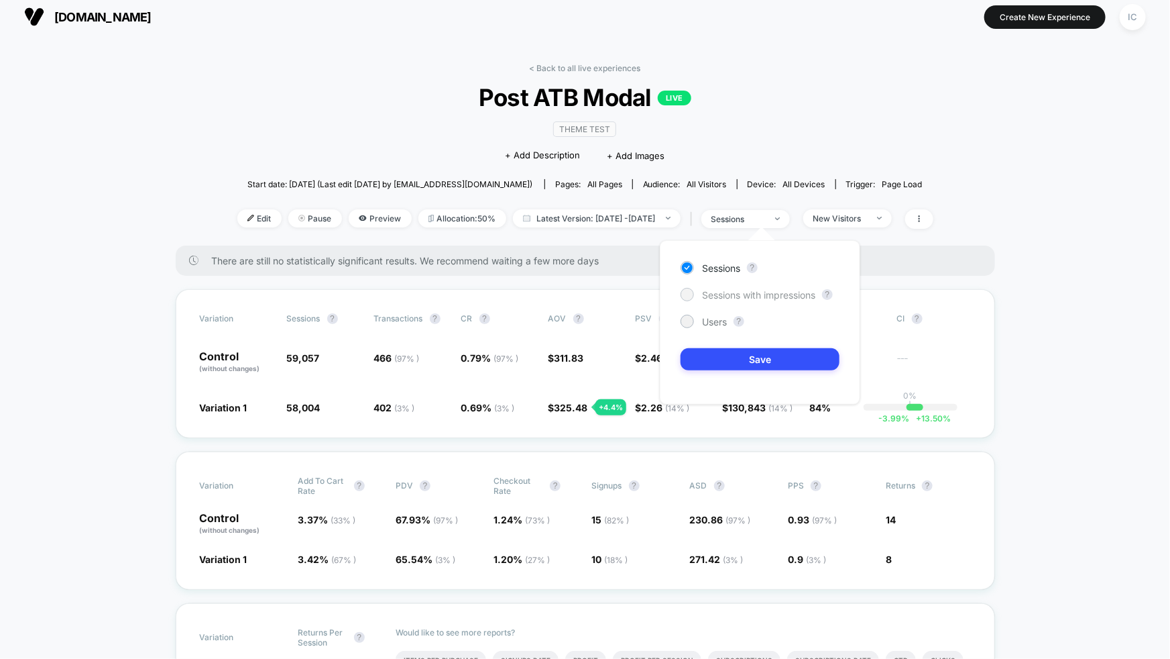
click at [807, 294] on span "Sessions with impressions" at bounding box center [758, 294] width 113 height 11
click at [787, 355] on button "Save" at bounding box center [760, 359] width 159 height 22
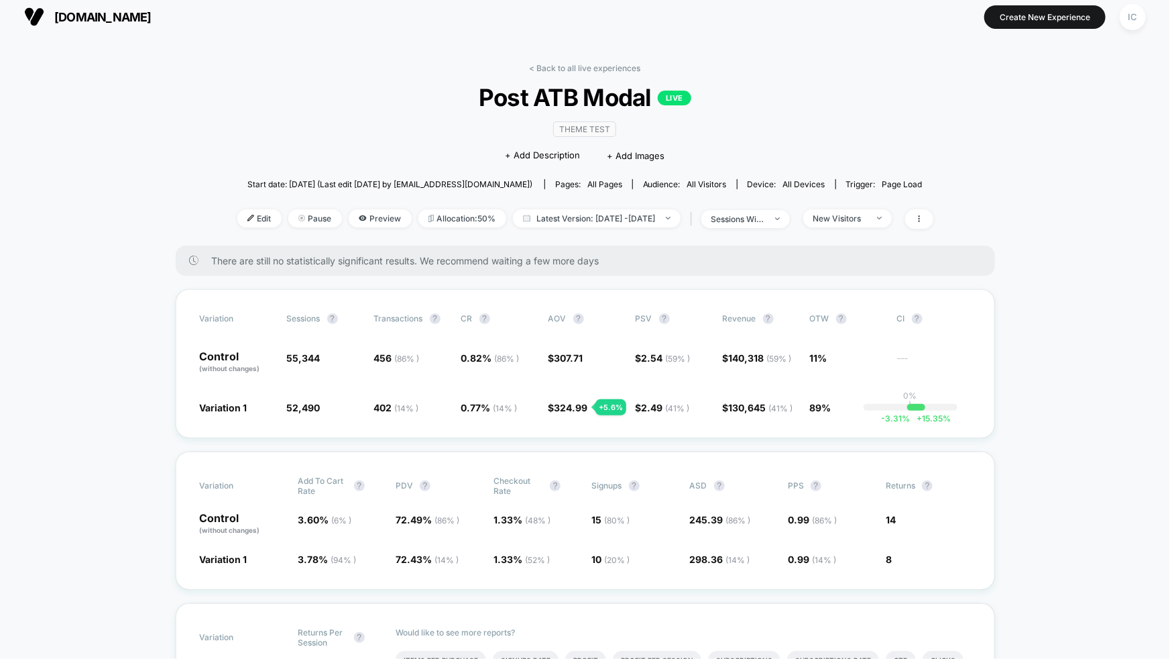
click at [347, 114] on div "< Back to all live experiences Post ATB Modal LIVE Theme Test Click to edit exp…" at bounding box center [585, 154] width 696 height 182
click at [864, 217] on div "New Visitors" at bounding box center [840, 218] width 54 height 10
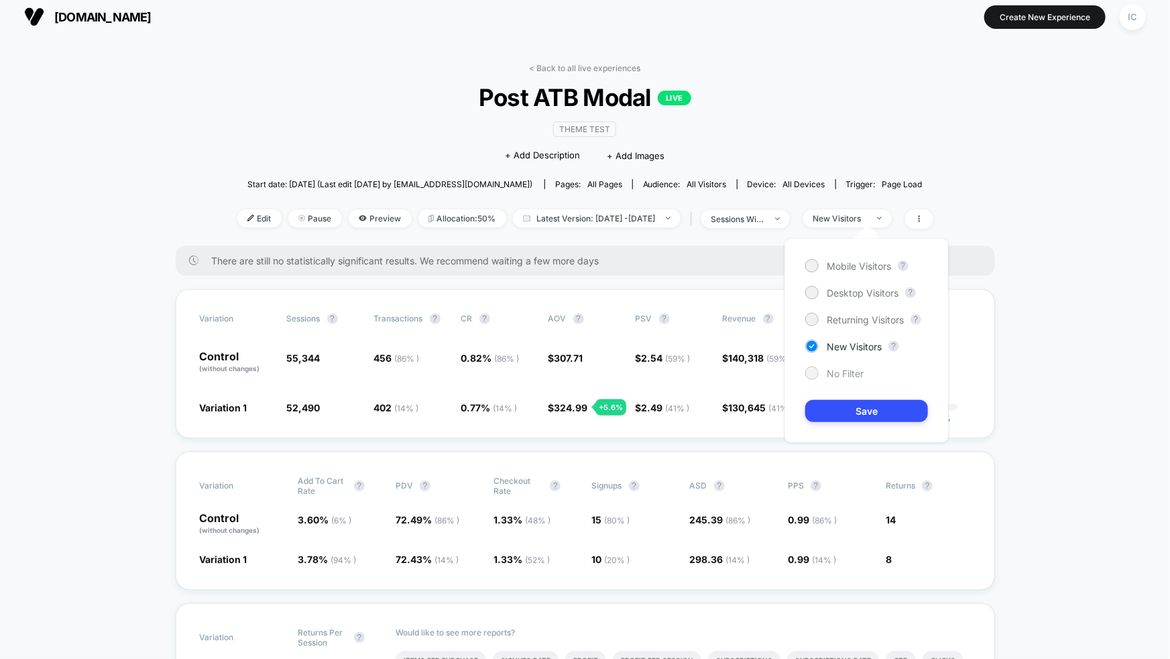
click at [858, 372] on span "No Filter" at bounding box center [845, 372] width 37 height 11
click at [859, 414] on button "Save" at bounding box center [866, 411] width 123 height 22
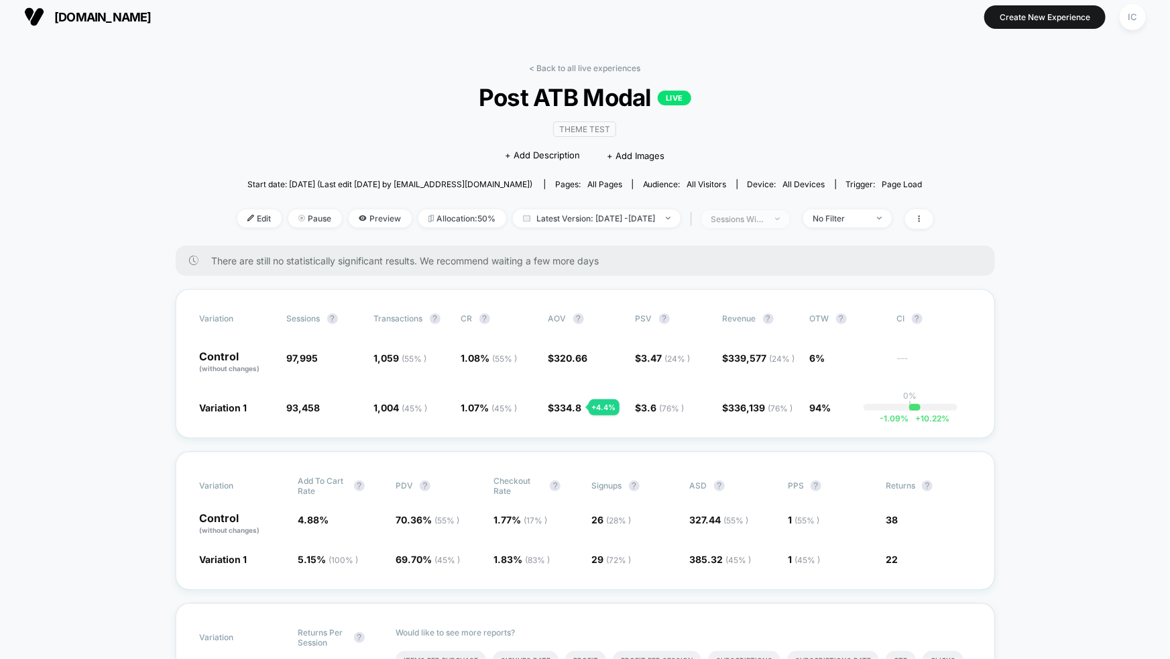
click at [765, 215] on div "sessions with impression" at bounding box center [739, 219] width 54 height 10
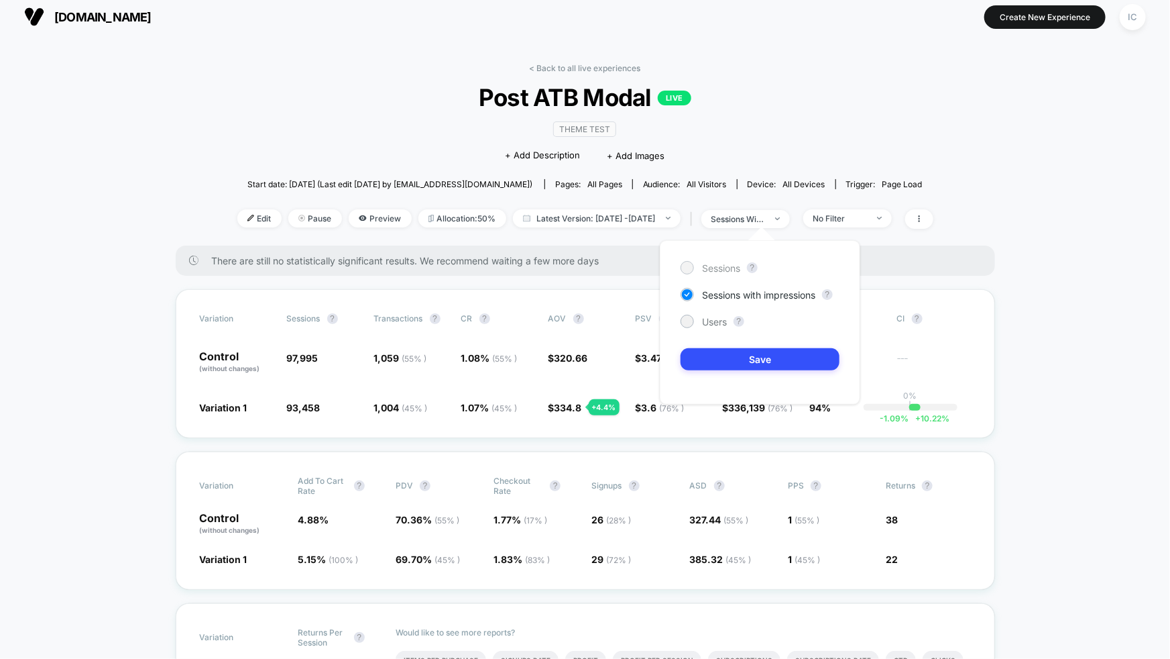
click at [723, 270] on span "Sessions" at bounding box center [721, 267] width 38 height 11
click at [760, 355] on button "Save" at bounding box center [760, 359] width 159 height 22
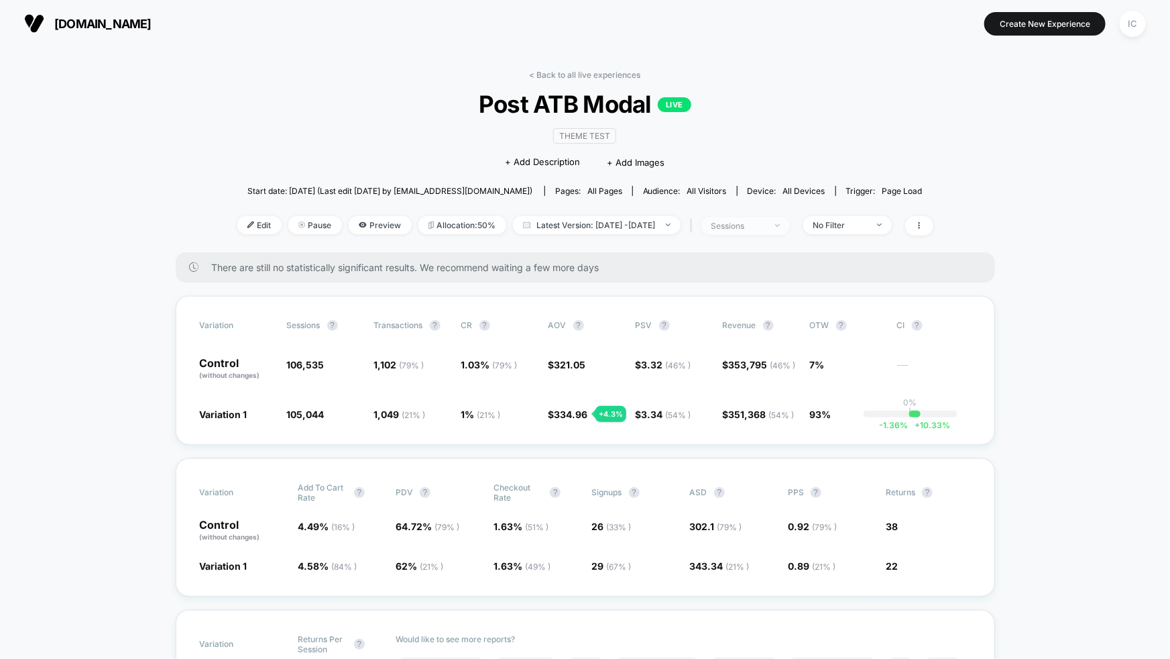
click at [790, 232] on span "sessions" at bounding box center [745, 226] width 89 height 18
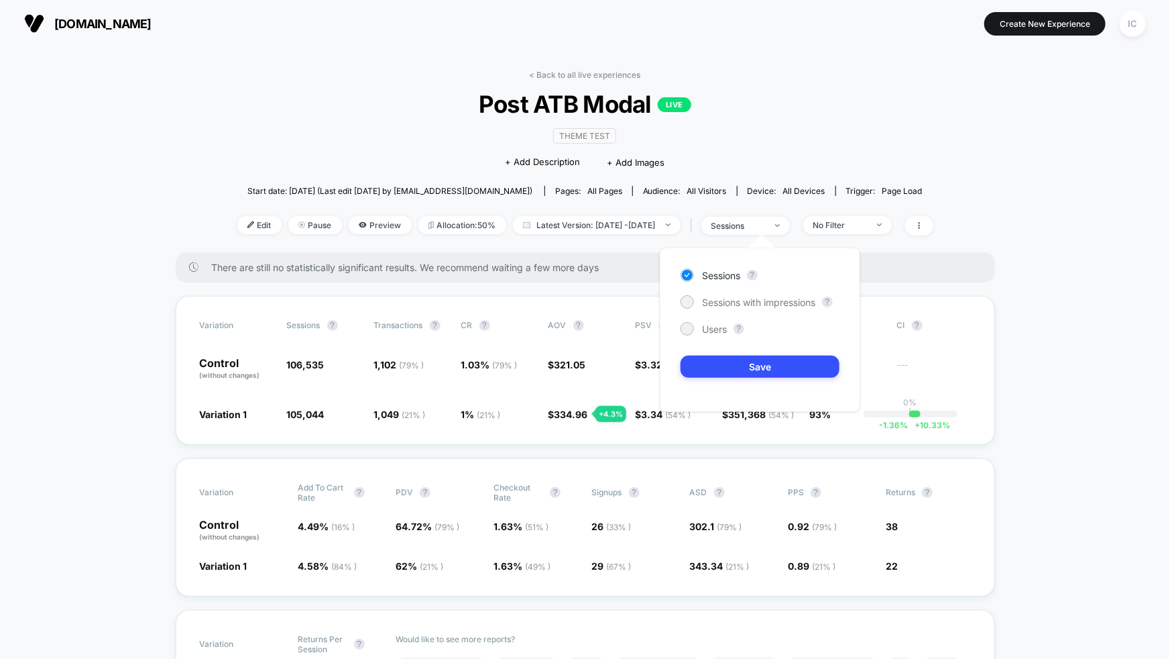
click at [779, 293] on div "Sessions ? Sessions with impressions ? Users ? Save" at bounding box center [760, 329] width 201 height 164
click at [791, 312] on div "Sessions ? Sessions with impressions ? Users ? Save" at bounding box center [760, 329] width 201 height 164
click at [792, 303] on span "Sessions with impressions" at bounding box center [758, 301] width 113 height 11
click at [810, 362] on button "Save" at bounding box center [760, 366] width 159 height 22
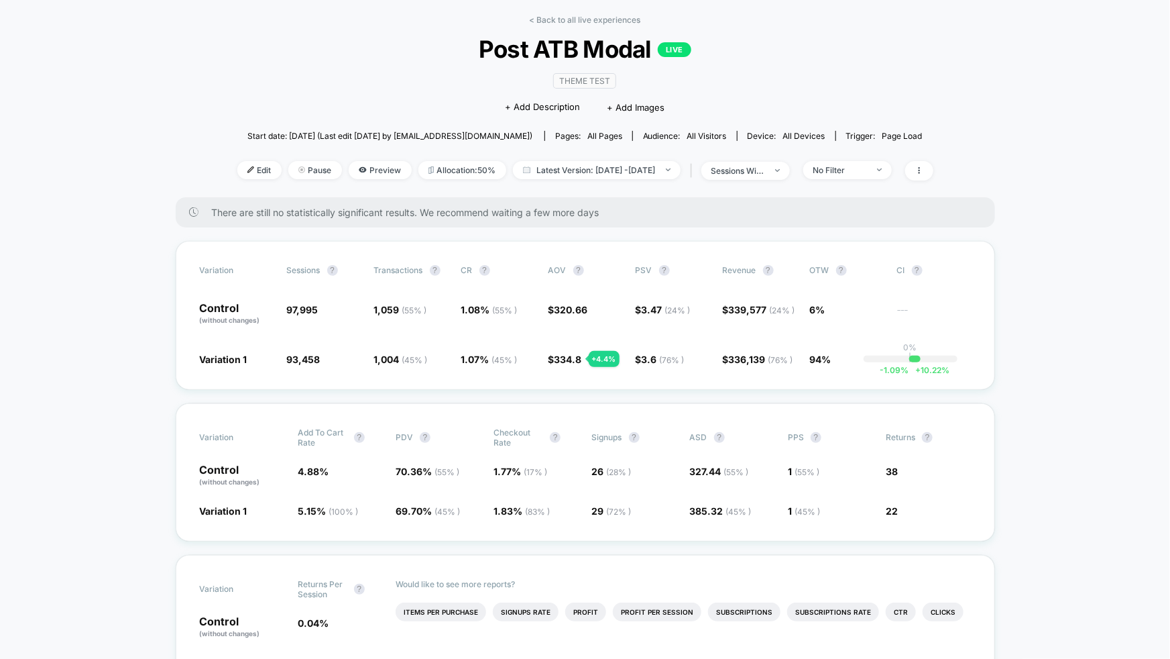
scroll to position [57, 0]
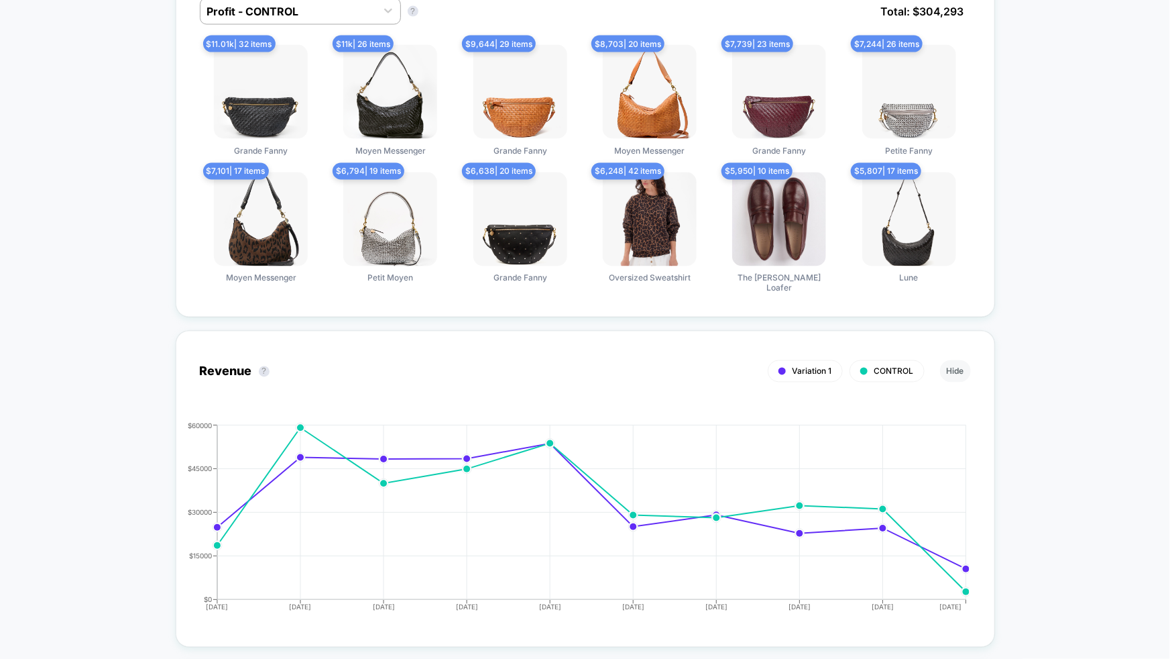
scroll to position [0, 0]
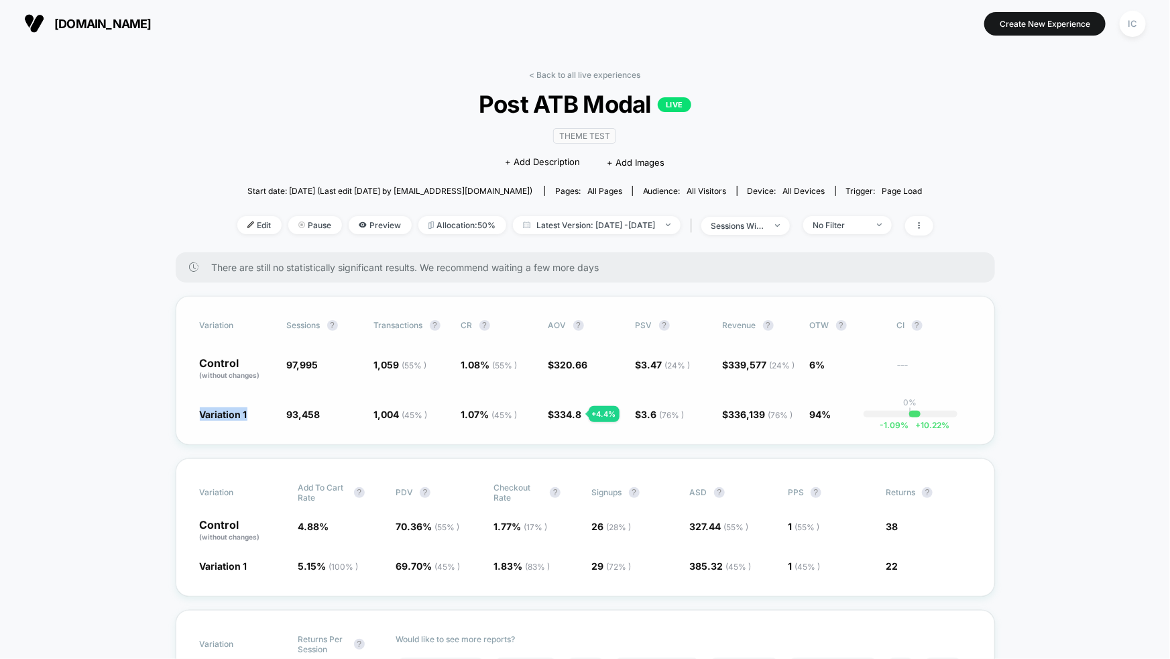
drag, startPoint x: 192, startPoint y: 410, endPoint x: 242, endPoint y: 415, distance: 50.5
click at [242, 415] on div "Variation Sessions ? Transactions ? CR ? AOV ? PSV ? Revenue ? OTW ? CI ? Contr…" at bounding box center [585, 370] width 819 height 149
click at [235, 416] on span "Variation 1" at bounding box center [224, 413] width 48 height 11
click at [386, 363] on span "1,059 ( 55 % )" at bounding box center [400, 364] width 53 height 11
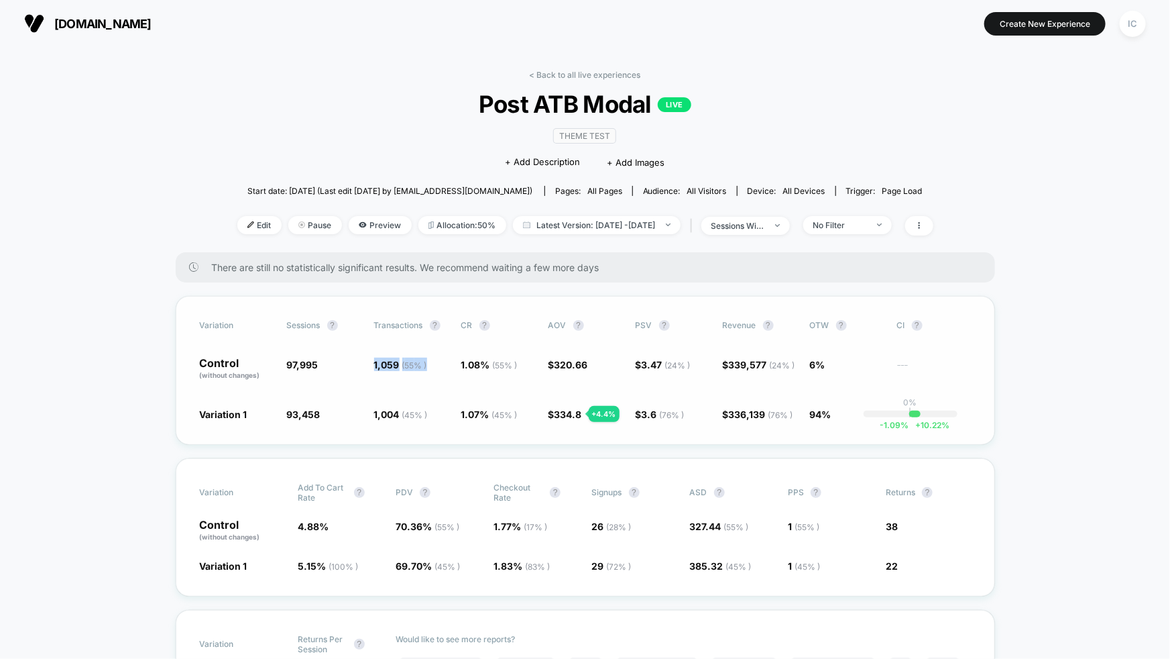
click at [386, 363] on span "1,059 ( 55 % )" at bounding box center [400, 364] width 53 height 11
click at [300, 365] on span "97,995" at bounding box center [303, 364] width 32 height 11
click at [302, 417] on span "93,458" at bounding box center [304, 413] width 34 height 11
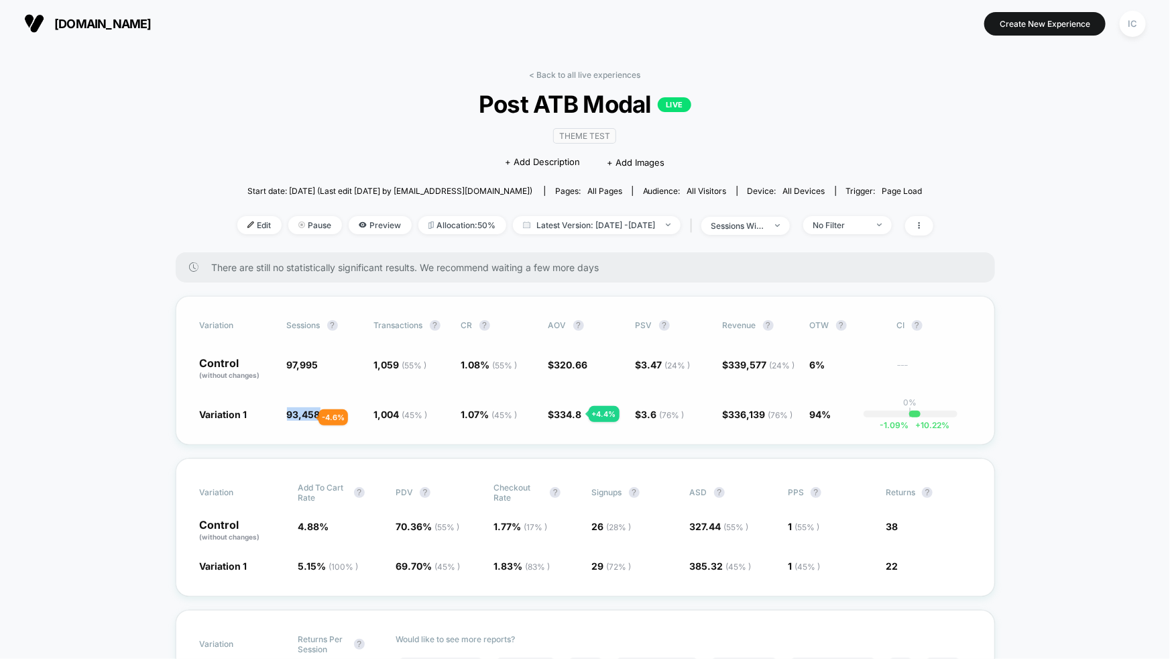
click at [302, 417] on span "93,458" at bounding box center [304, 413] width 34 height 11
click at [298, 414] on span "93,458" at bounding box center [304, 413] width 34 height 11
drag, startPoint x: 278, startPoint y: 412, endPoint x: 323, endPoint y: 414, distance: 45.7
click at [323, 414] on div "Variation 1 93,458 - 4.6 % 1,004 ( 45 % ) - 0.59 % 1.07 % ( 45 % ) - 0.59 % $ 3…" at bounding box center [585, 413] width 771 height 13
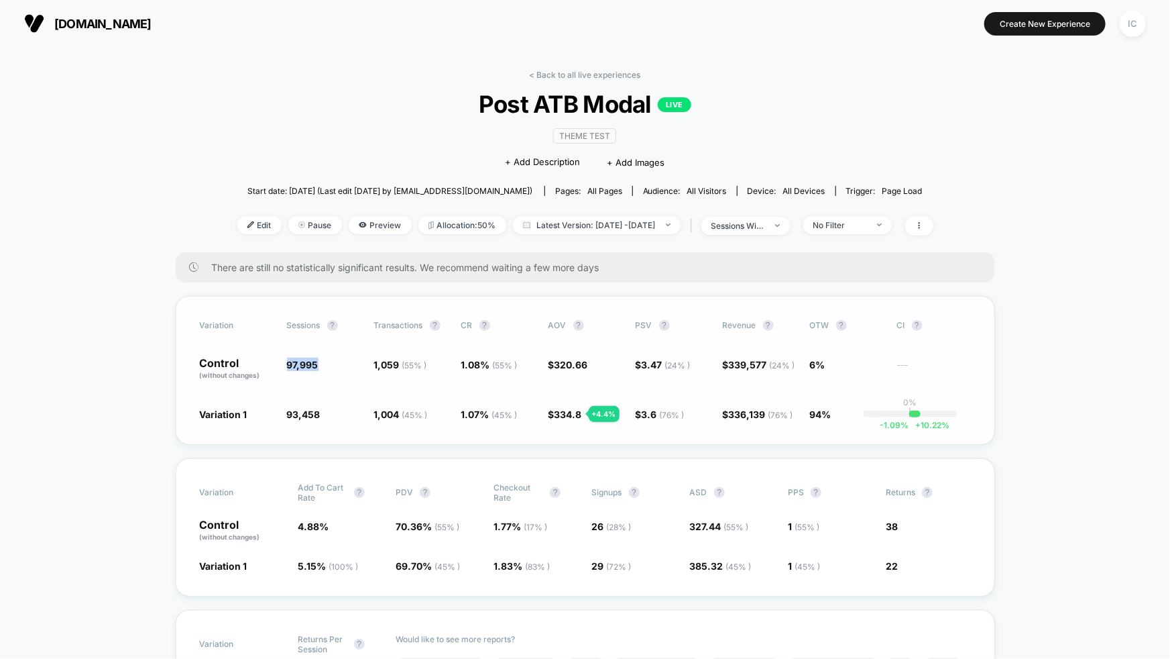
drag, startPoint x: 318, startPoint y: 363, endPoint x: 284, endPoint y: 363, distance: 33.5
click at [287, 363] on span "97,995" at bounding box center [324, 368] width 74 height 23
click at [292, 363] on span "97,995" at bounding box center [303, 364] width 32 height 11
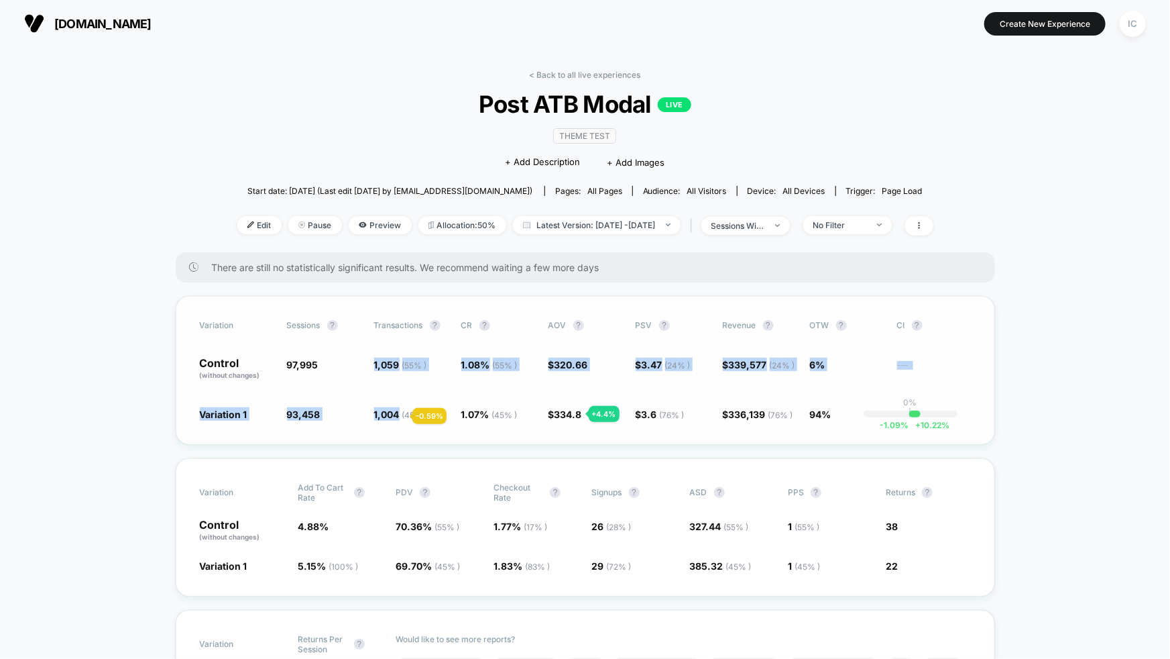
drag, startPoint x: 353, startPoint y: 361, endPoint x: 396, endPoint y: 416, distance: 69.2
click at [396, 416] on div "Variation Sessions ? Transactions ? CR ? AOV ? PSV ? Revenue ? OTW ? CI ? Contr…" at bounding box center [585, 370] width 819 height 149
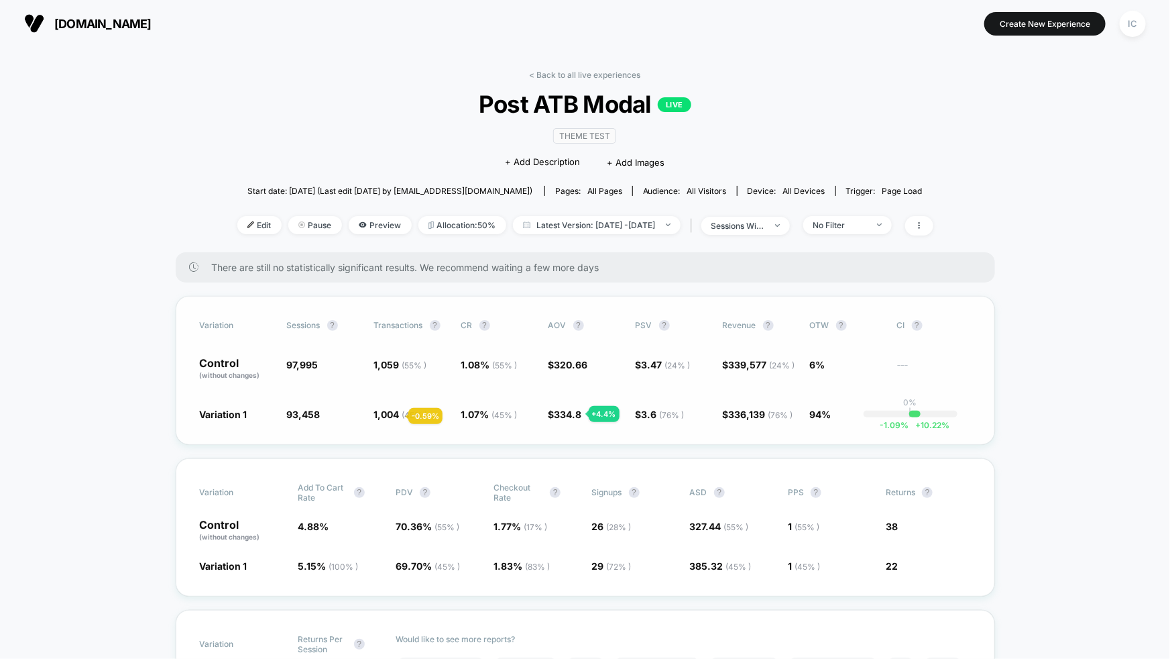
click at [393, 416] on span "1,004 ( 45 % )" at bounding box center [401, 413] width 54 height 11
click at [461, 365] on span "1.08 % ( 55 % )" at bounding box center [489, 364] width 56 height 11
drag, startPoint x: 460, startPoint y: 363, endPoint x: 496, endPoint y: 365, distance: 35.6
click at [497, 365] on span "1.08 % ( 55 % )" at bounding box center [489, 364] width 56 height 11
click at [484, 365] on span "1.08 % ( 55 % )" at bounding box center [489, 364] width 56 height 11
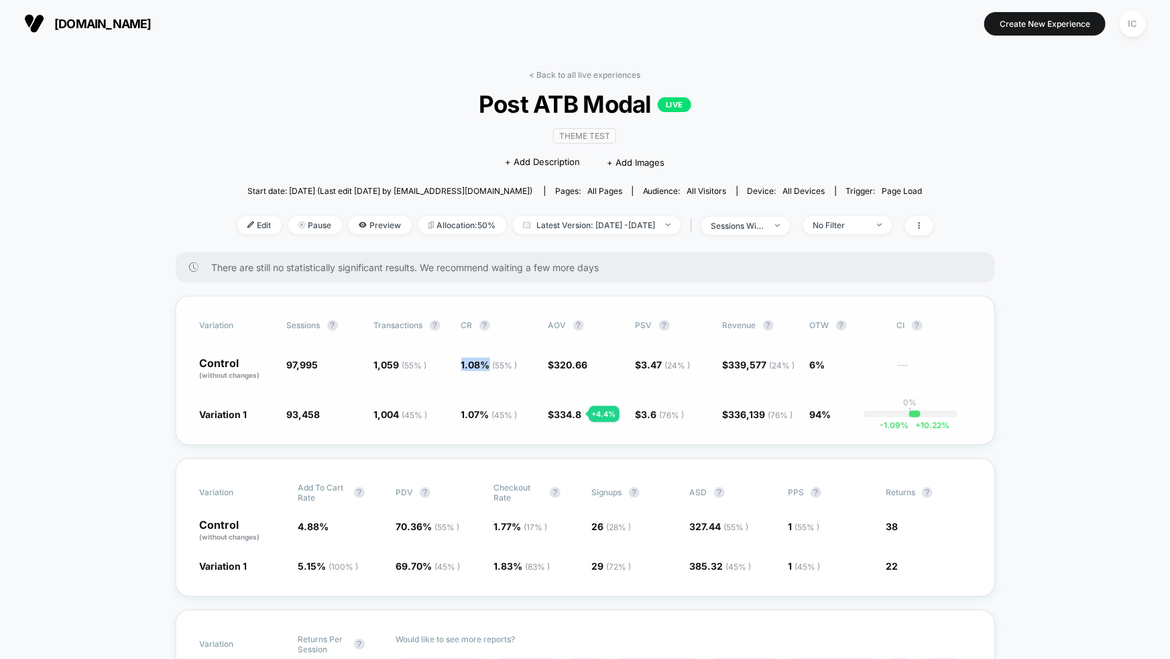
drag, startPoint x: 451, startPoint y: 362, endPoint x: 488, endPoint y: 363, distance: 36.2
click at [488, 363] on div "Control (without changes) 97,995 1,059 ( 55 % ) 1.08 % ( 55 % ) $ 320.66 $ 3.47…" at bounding box center [585, 368] width 771 height 23
drag, startPoint x: 459, startPoint y: 412, endPoint x: 483, endPoint y: 413, distance: 23.5
click at [483, 413] on span "1.07 % ( 45 % )" at bounding box center [489, 413] width 56 height 11
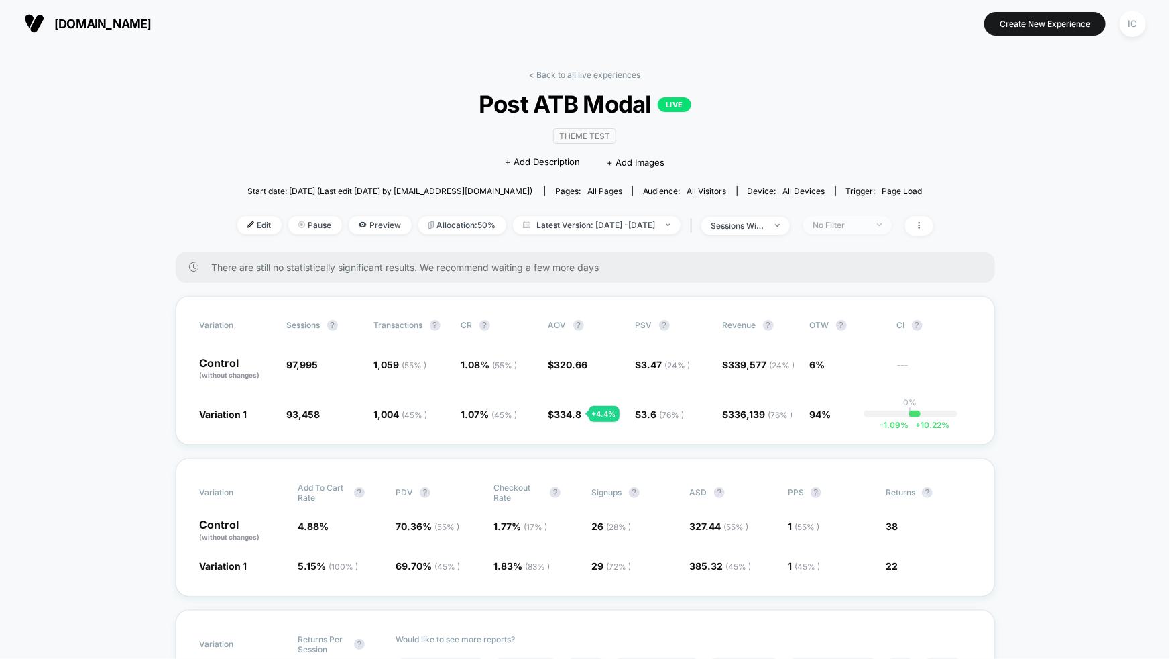
click at [892, 231] on span "No Filter" at bounding box center [847, 225] width 89 height 18
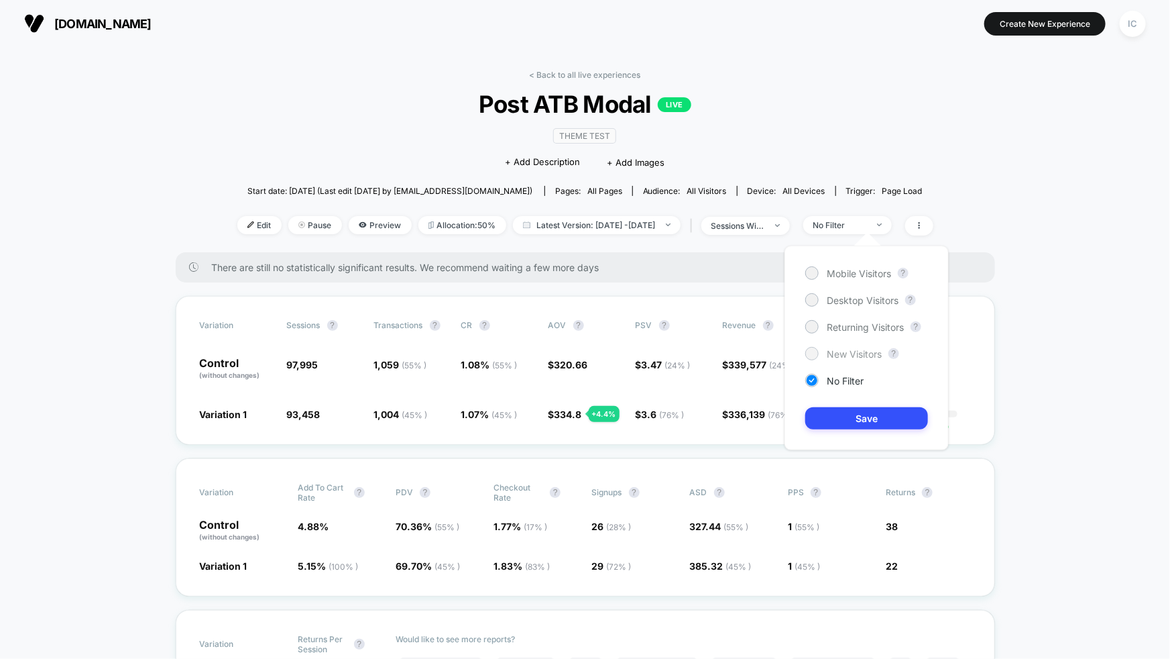
click at [852, 349] on span "New Visitors" at bounding box center [854, 353] width 55 height 11
click at [858, 414] on button "Save" at bounding box center [866, 418] width 123 height 22
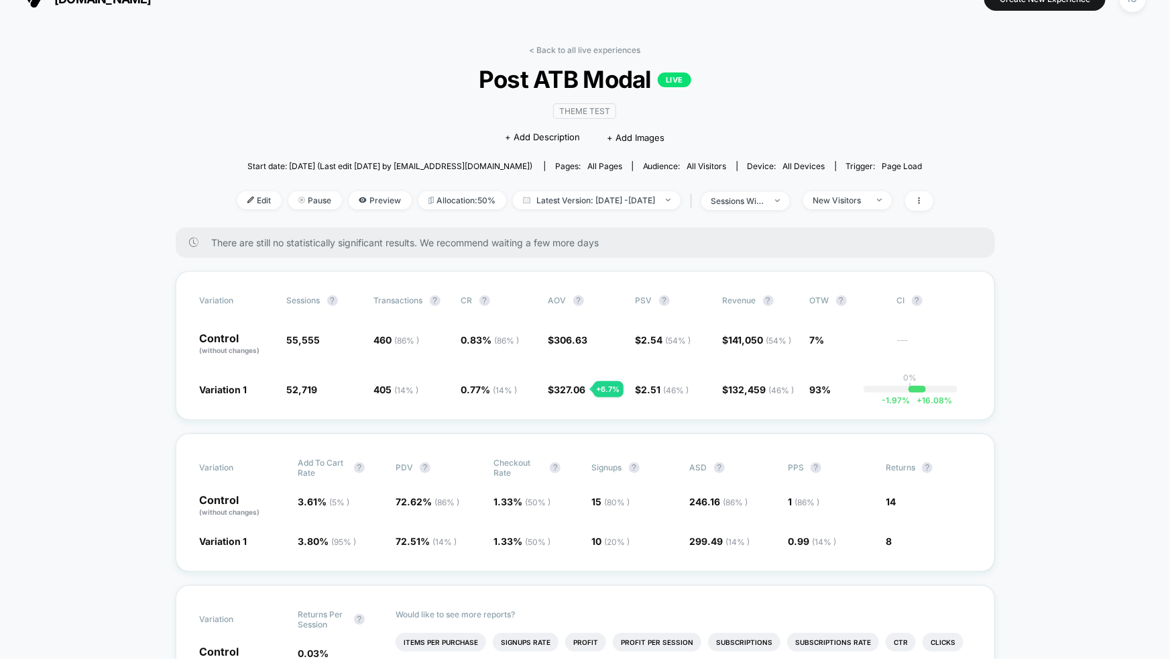
scroll to position [27, 0]
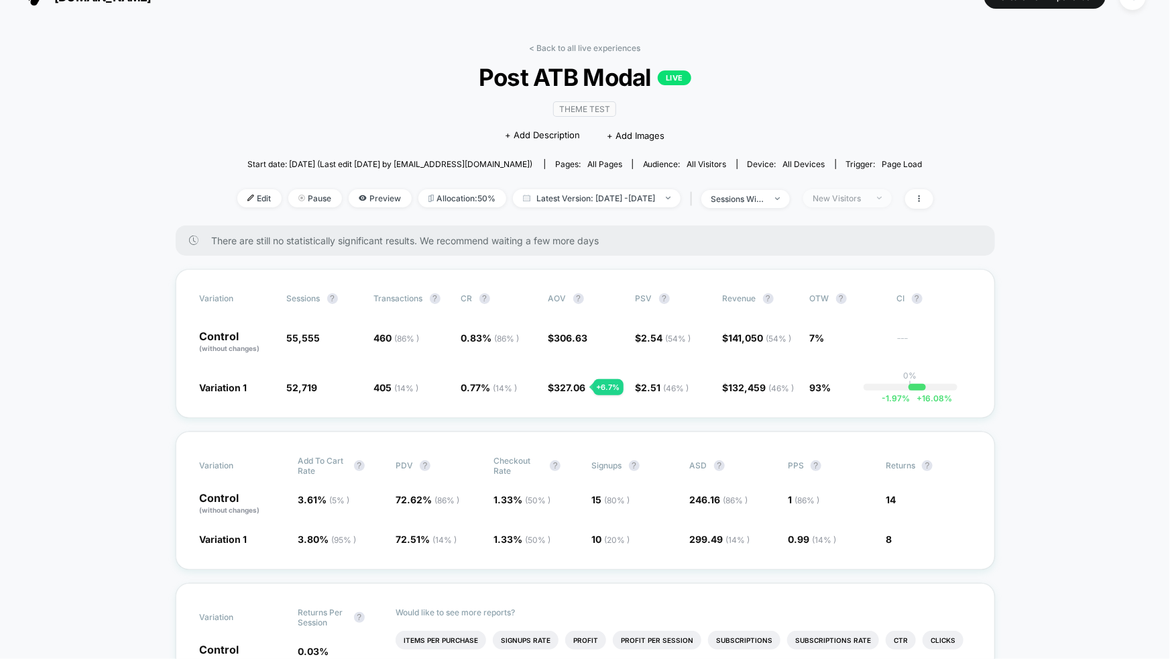
click at [892, 201] on span "New Visitors" at bounding box center [847, 198] width 89 height 18
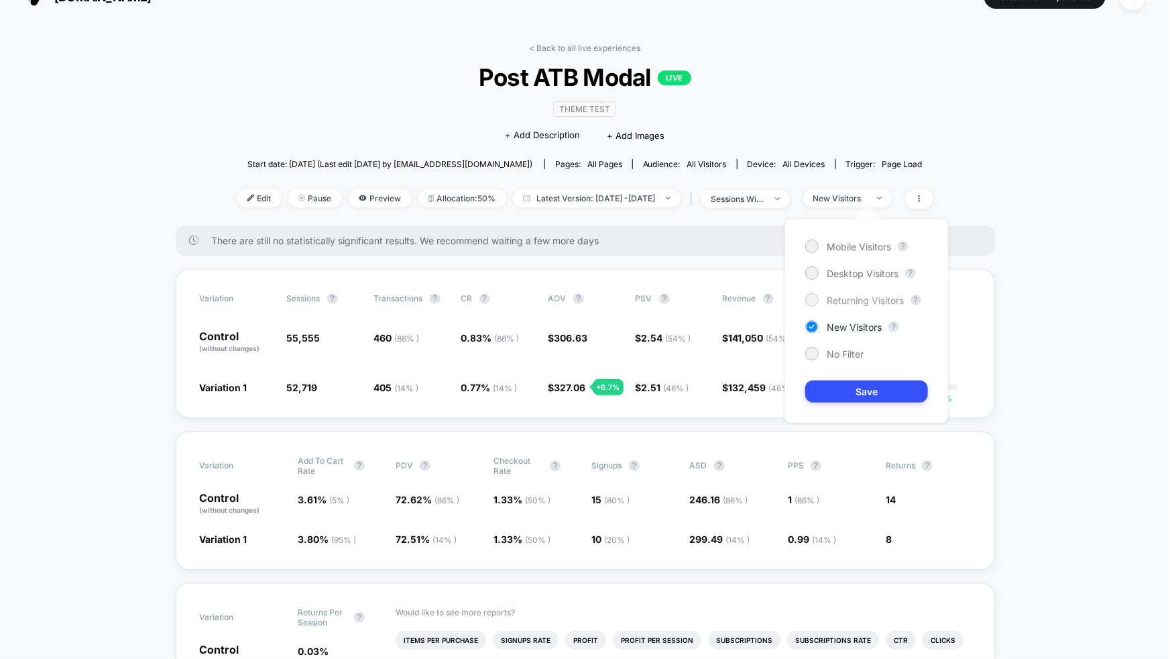
click at [886, 303] on span "Returning Visitors" at bounding box center [865, 299] width 77 height 11
click at [886, 387] on button "Save" at bounding box center [866, 391] width 123 height 22
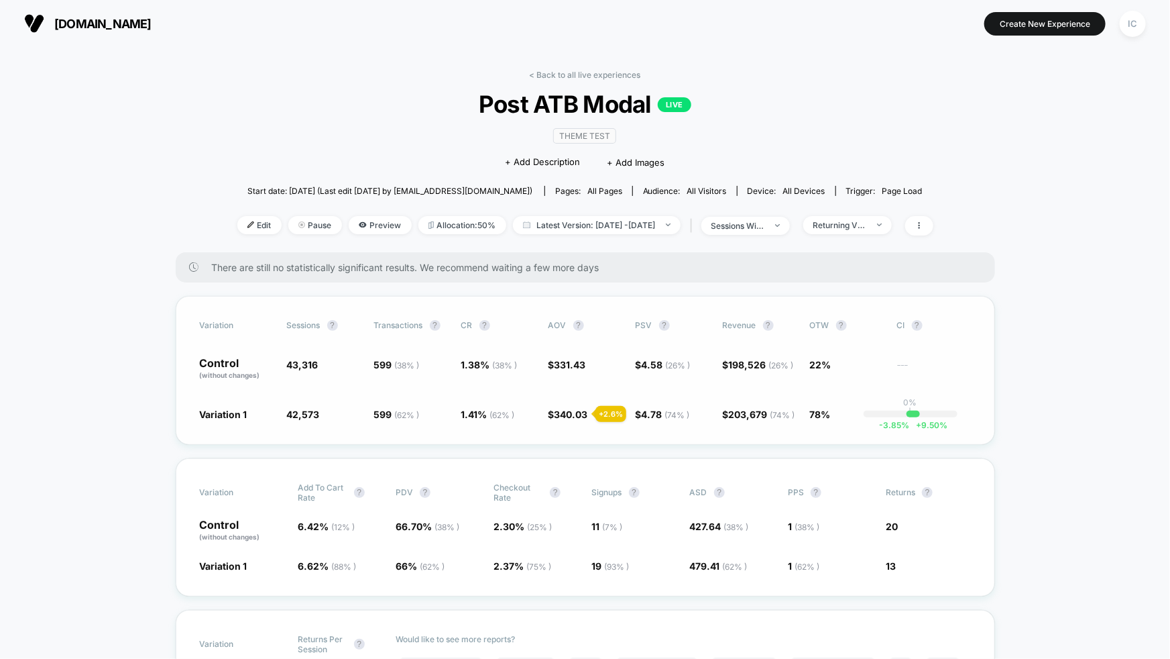
click at [603, 416] on div "+ 2.6 %" at bounding box center [610, 414] width 31 height 16
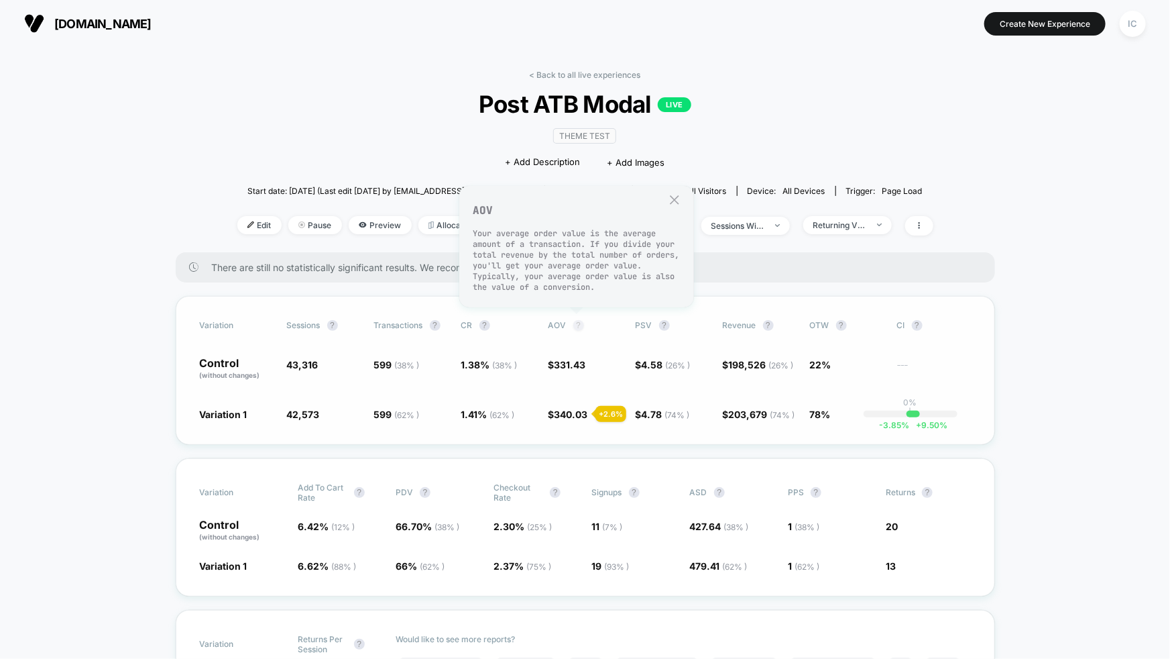
drag, startPoint x: 547, startPoint y: 329, endPoint x: 572, endPoint y: 326, distance: 25.0
click at [577, 326] on div "Variation Sessions ? Transactions ? CR ? AOV ? PSV ? Revenue ? OTW ? CI ? Contr…" at bounding box center [585, 370] width 819 height 149
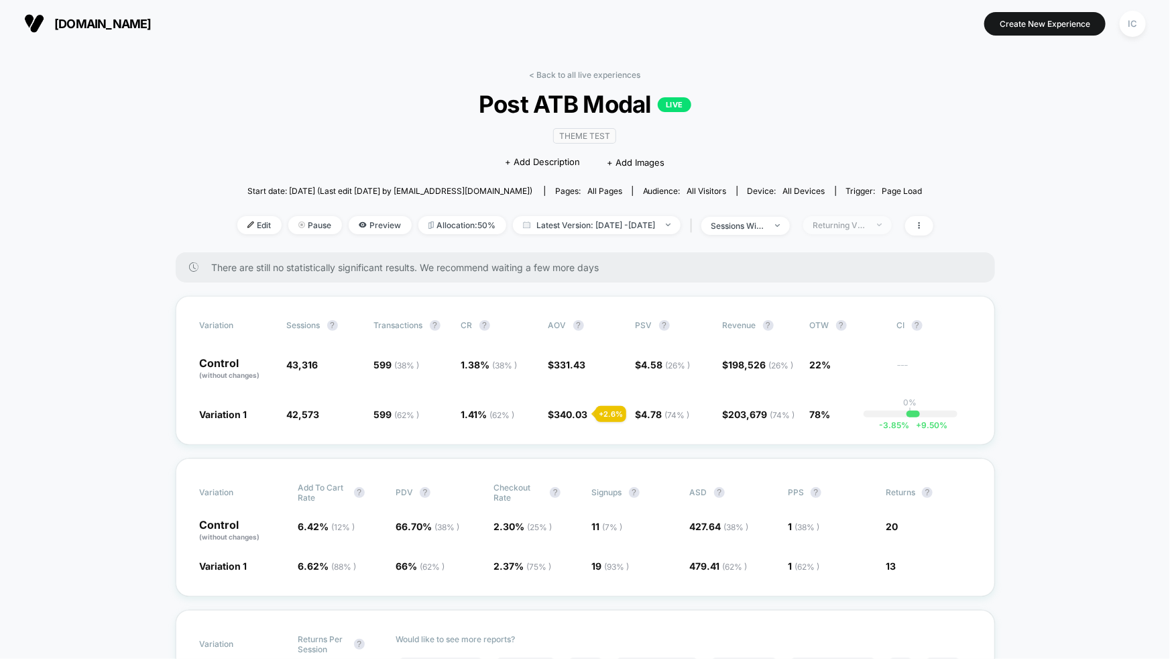
click at [867, 226] on div "Returning Visitors" at bounding box center [840, 225] width 54 height 10
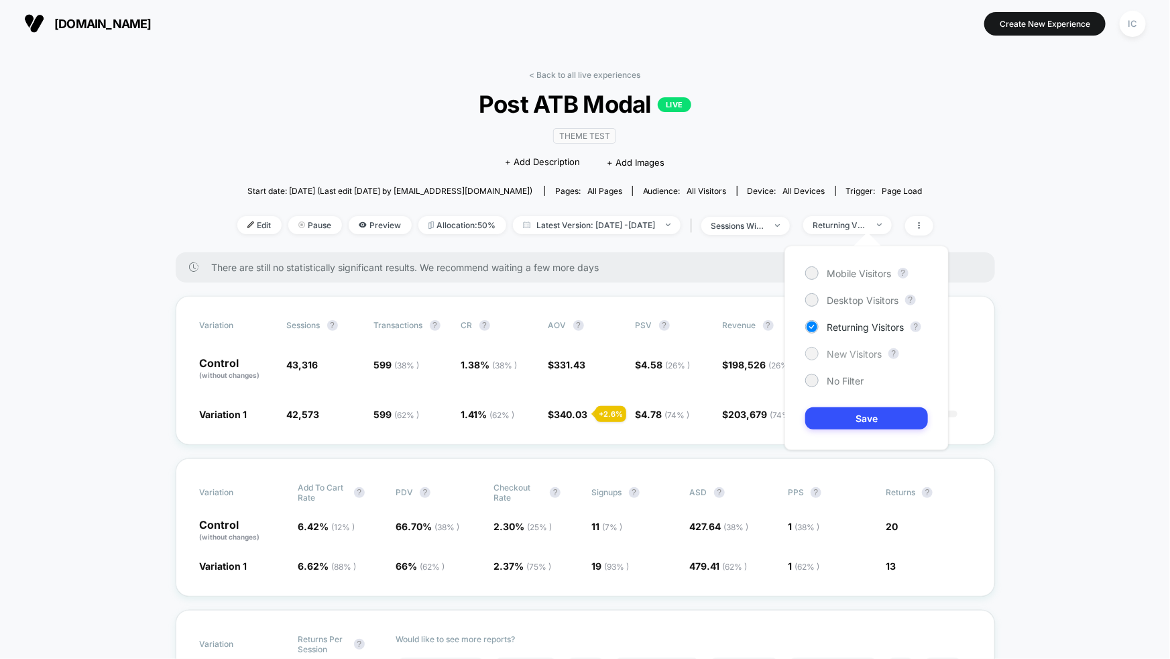
click at [857, 353] on span "New Visitors" at bounding box center [854, 353] width 55 height 11
click at [858, 412] on button "Save" at bounding box center [866, 418] width 123 height 22
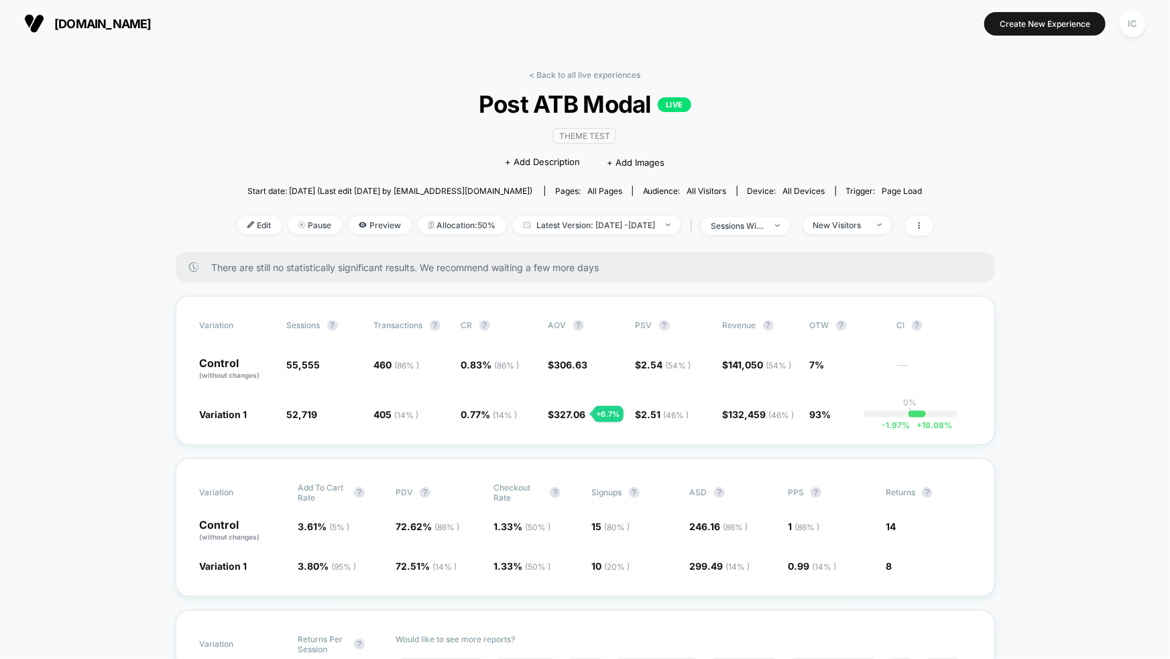
click at [853, 221] on div "New Visitors" at bounding box center [840, 225] width 54 height 10
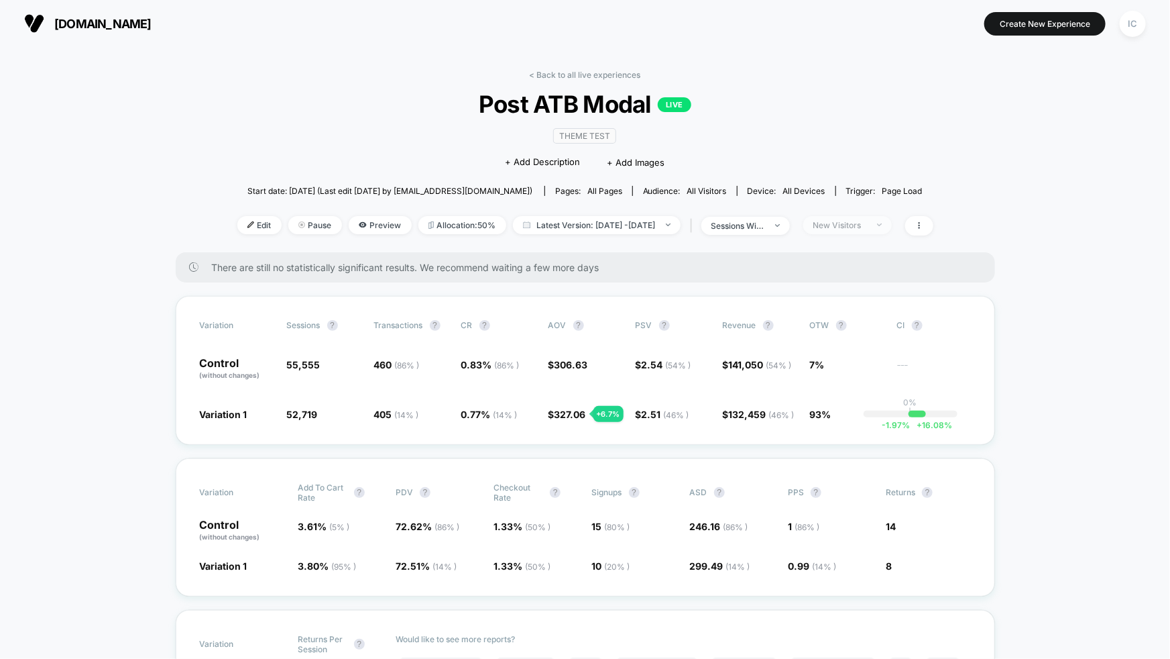
click at [882, 229] on span "New Visitors" at bounding box center [847, 225] width 89 height 18
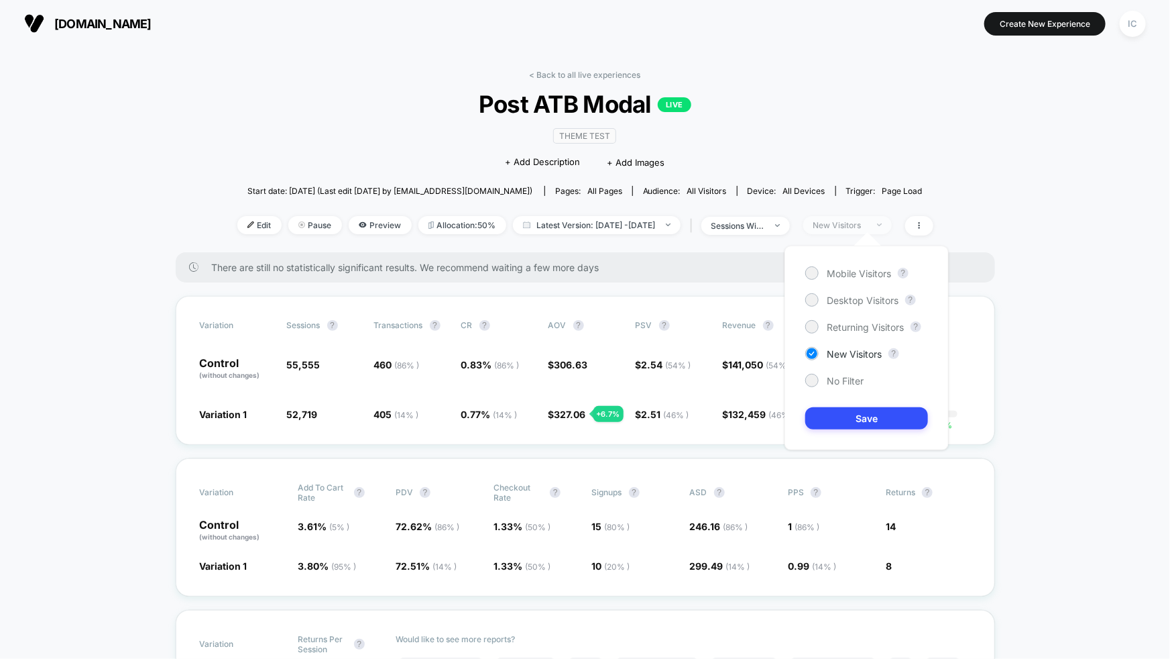
click at [882, 228] on span "New Visitors" at bounding box center [847, 225] width 89 height 18
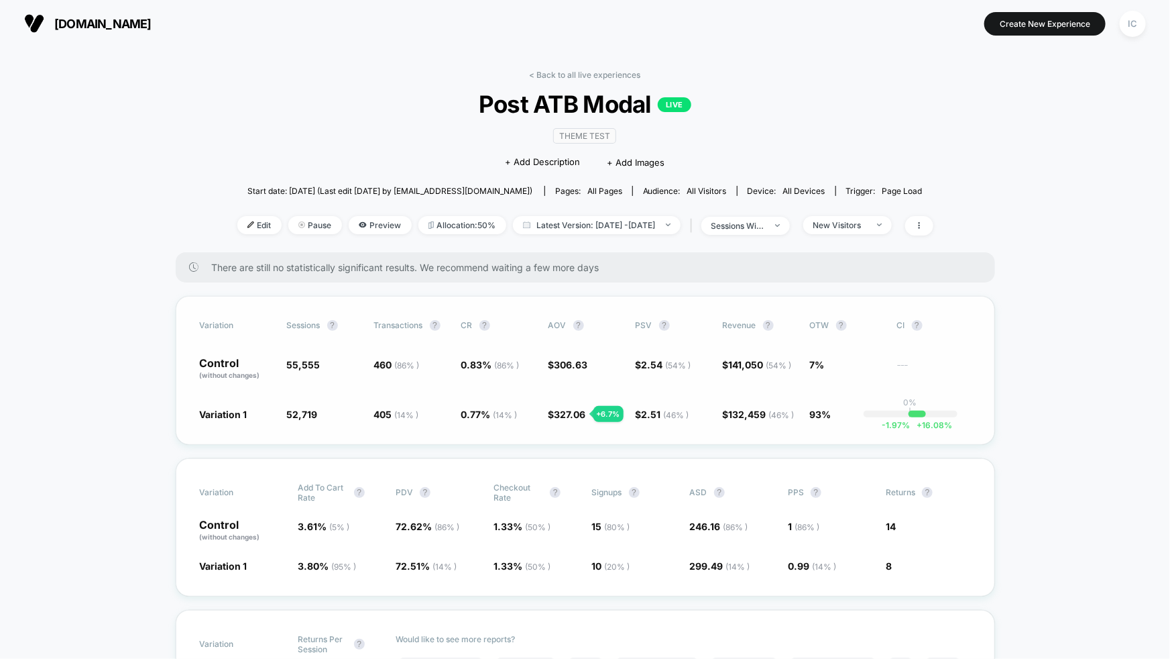
drag, startPoint x: 496, startPoint y: 441, endPoint x: 496, endPoint y: 424, distance: 16.1
click at [496, 441] on div "Variation Sessions ? Transactions ? CR ? AOV ? PSV ? Revenue ? OTW ? CI ? Contr…" at bounding box center [585, 370] width 819 height 149
click at [584, 434] on div "Variation Sessions ? Transactions ? CR ? AOV ? PSV ? Revenue ? OTW ? CI ? Contr…" at bounding box center [585, 370] width 819 height 149
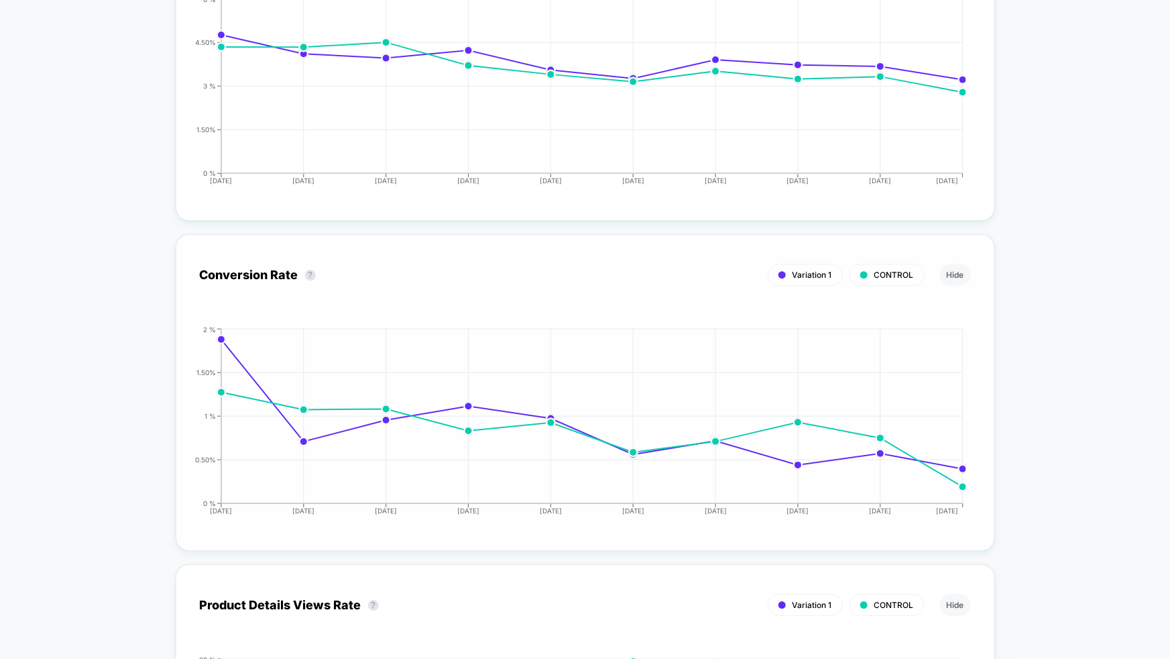
scroll to position [1879, 0]
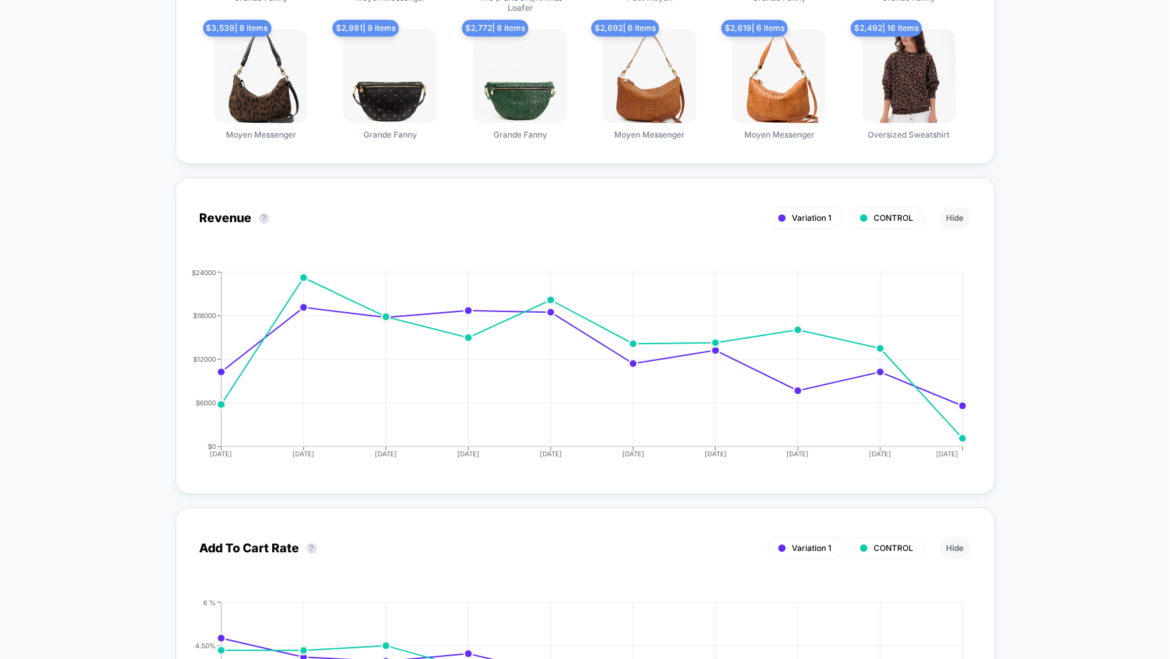
scroll to position [0, 0]
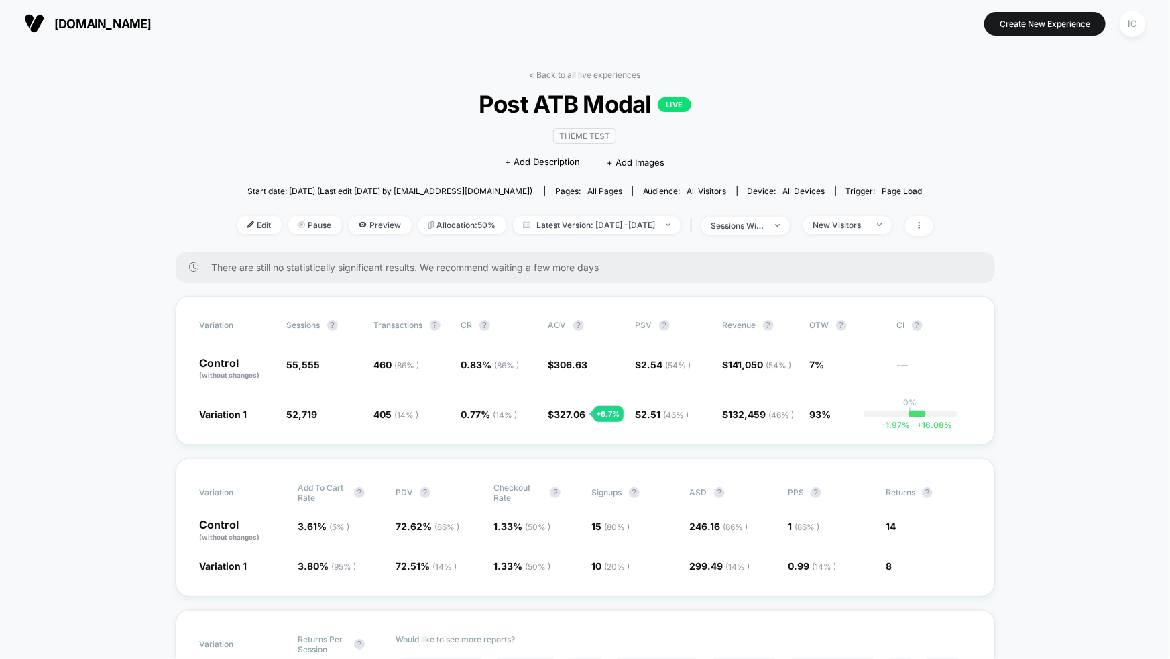
click at [790, 228] on span "sessions with impression" at bounding box center [745, 226] width 89 height 18
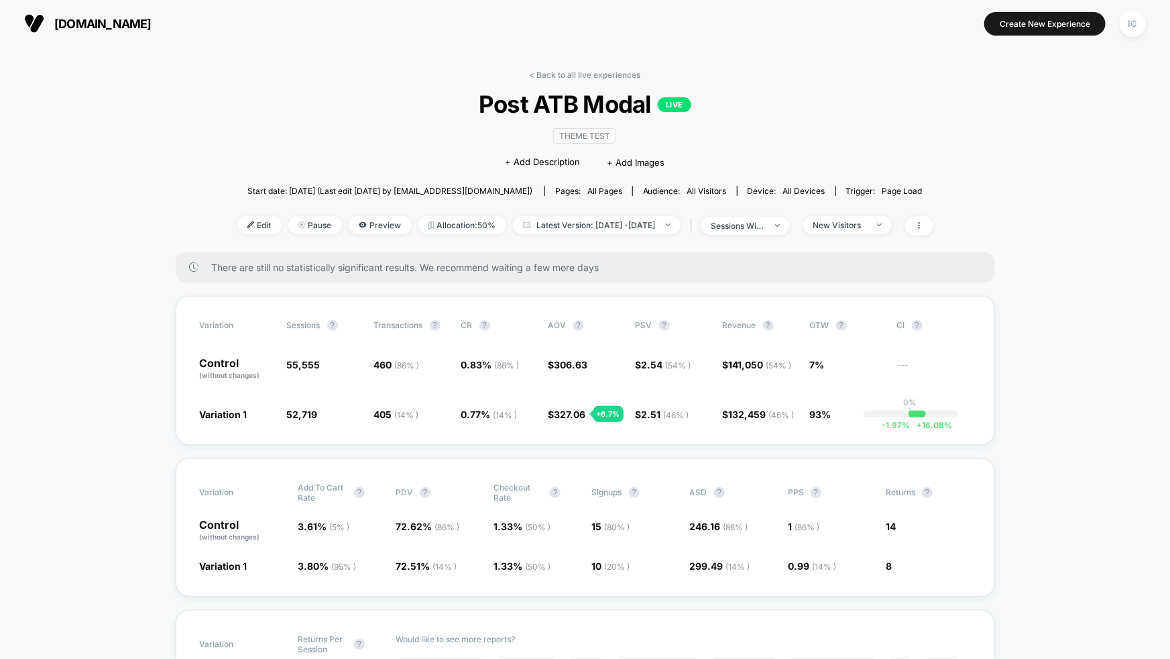
click at [867, 225] on div "New Visitors" at bounding box center [840, 225] width 54 height 10
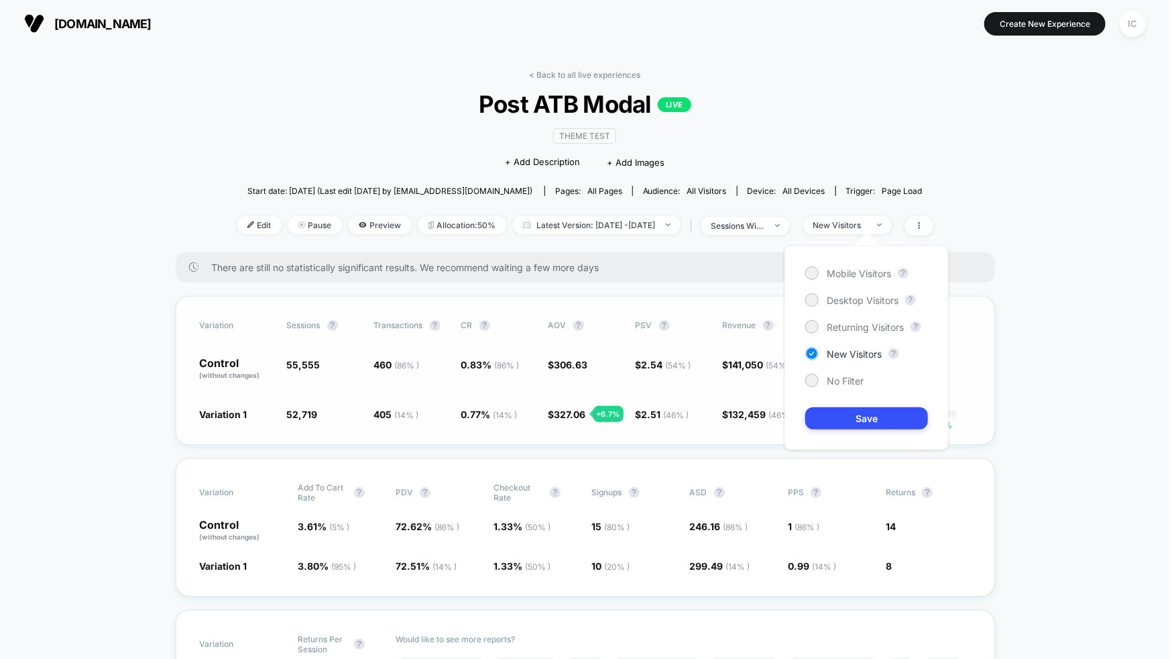
click at [579, 440] on div "Variation Sessions ? Transactions ? CR ? AOV ? PSV ? Revenue ? OTW ? CI ? Contr…" at bounding box center [585, 370] width 819 height 149
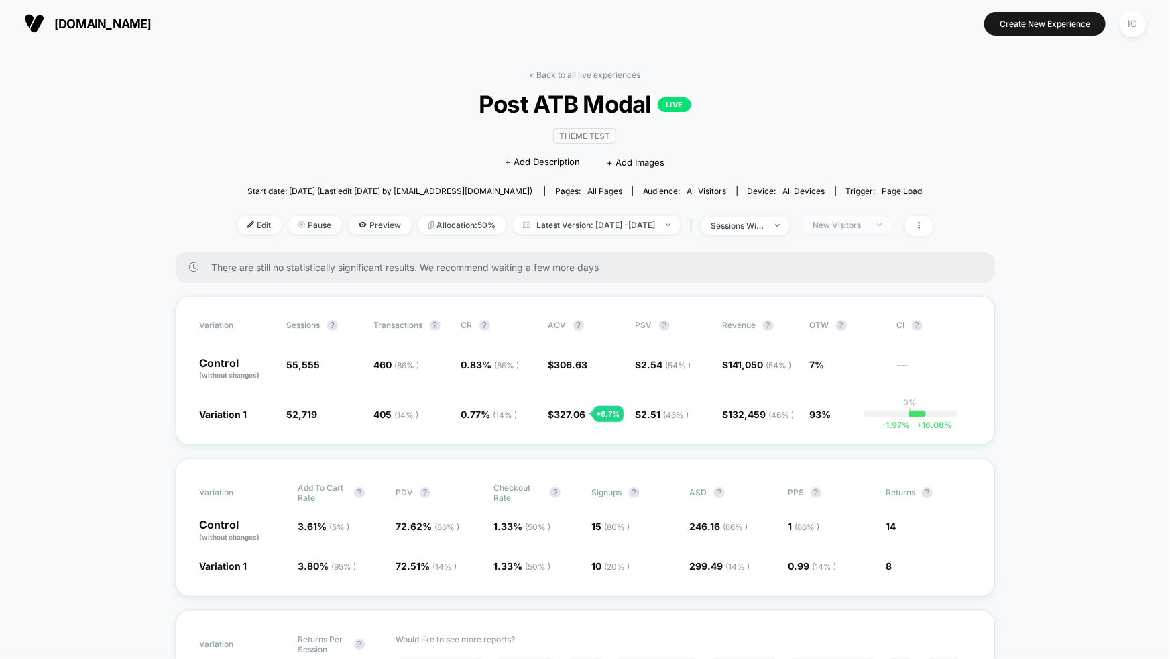
click at [870, 231] on span "New Visitors" at bounding box center [847, 225] width 89 height 18
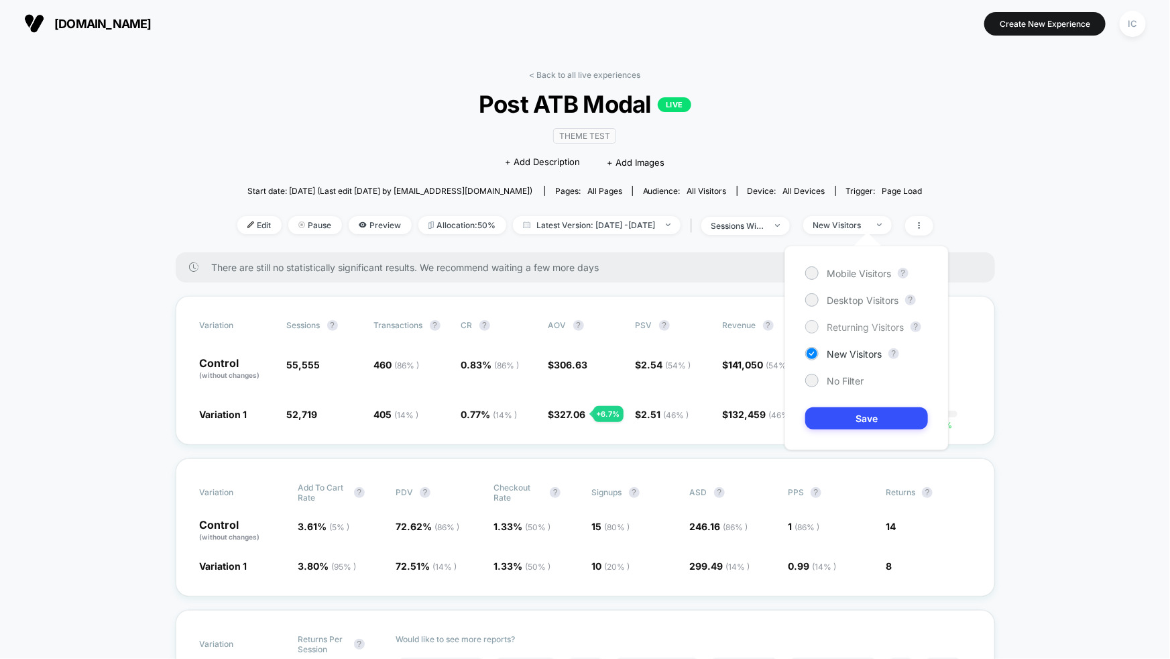
click at [856, 332] on div "Returning Visitors" at bounding box center [854, 326] width 99 height 13
click at [872, 415] on button "Save" at bounding box center [866, 418] width 123 height 22
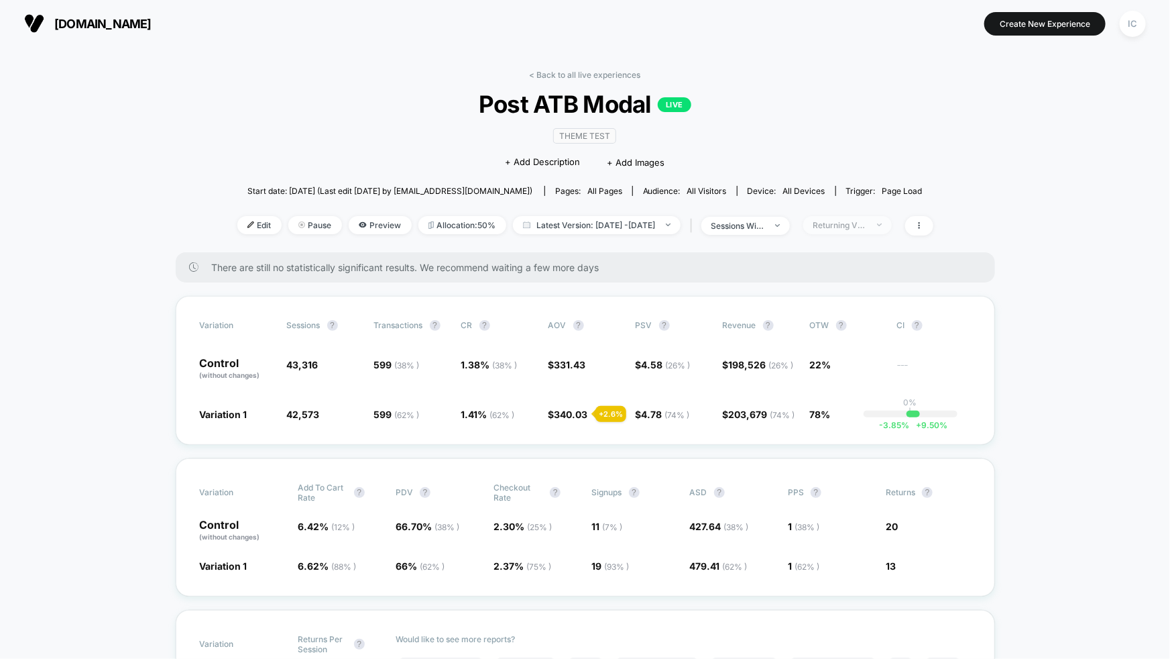
click at [883, 231] on span "Returning Visitors" at bounding box center [847, 225] width 89 height 18
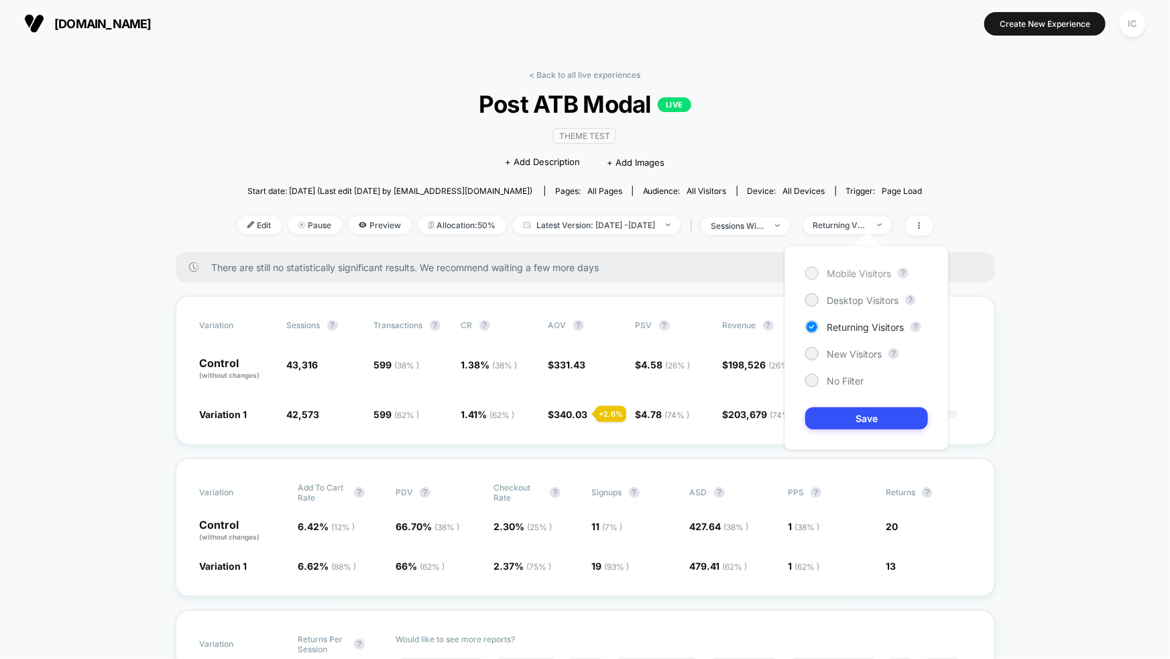
click at [868, 276] on span "Mobile Visitors" at bounding box center [859, 273] width 64 height 11
click at [890, 416] on button "Save" at bounding box center [866, 418] width 123 height 22
